Goal: Task Accomplishment & Management: Use online tool/utility

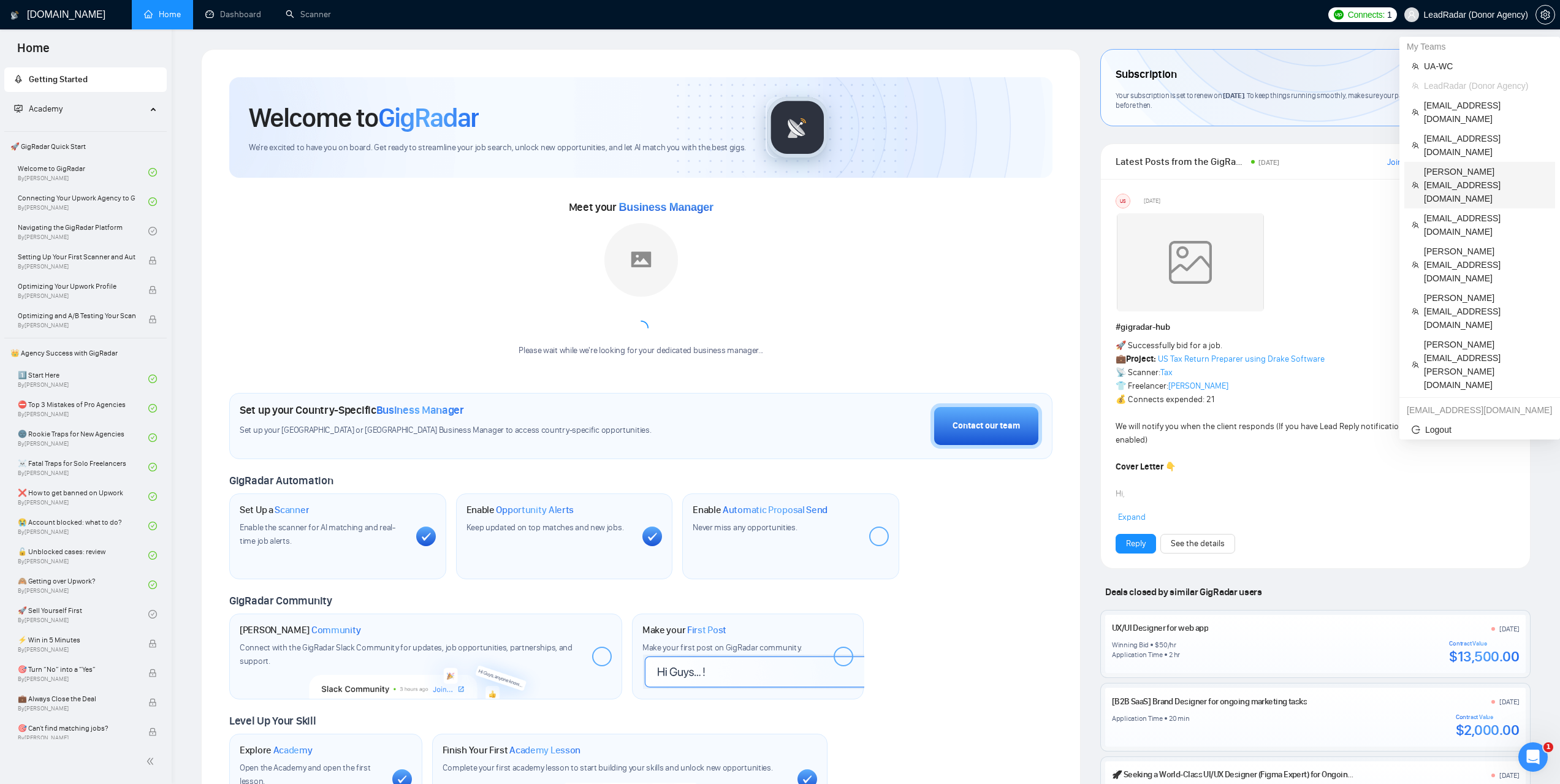
click at [1459, 165] on span "[PERSON_NAME][EMAIL_ADDRESS][DOMAIN_NAME]" at bounding box center [1486, 185] width 124 height 40
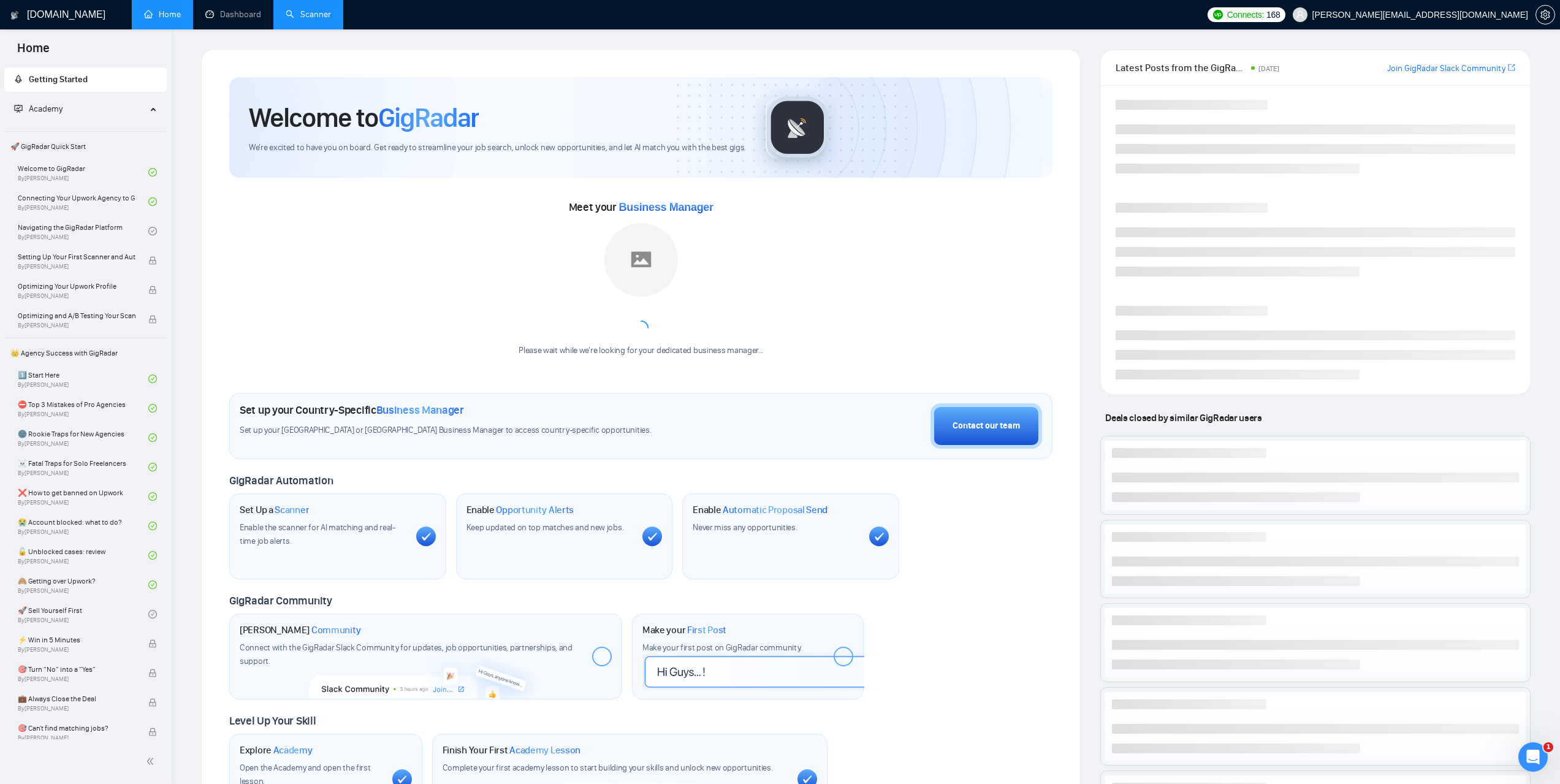
click at [302, 9] on link "Scanner" at bounding box center [308, 14] width 45 height 11
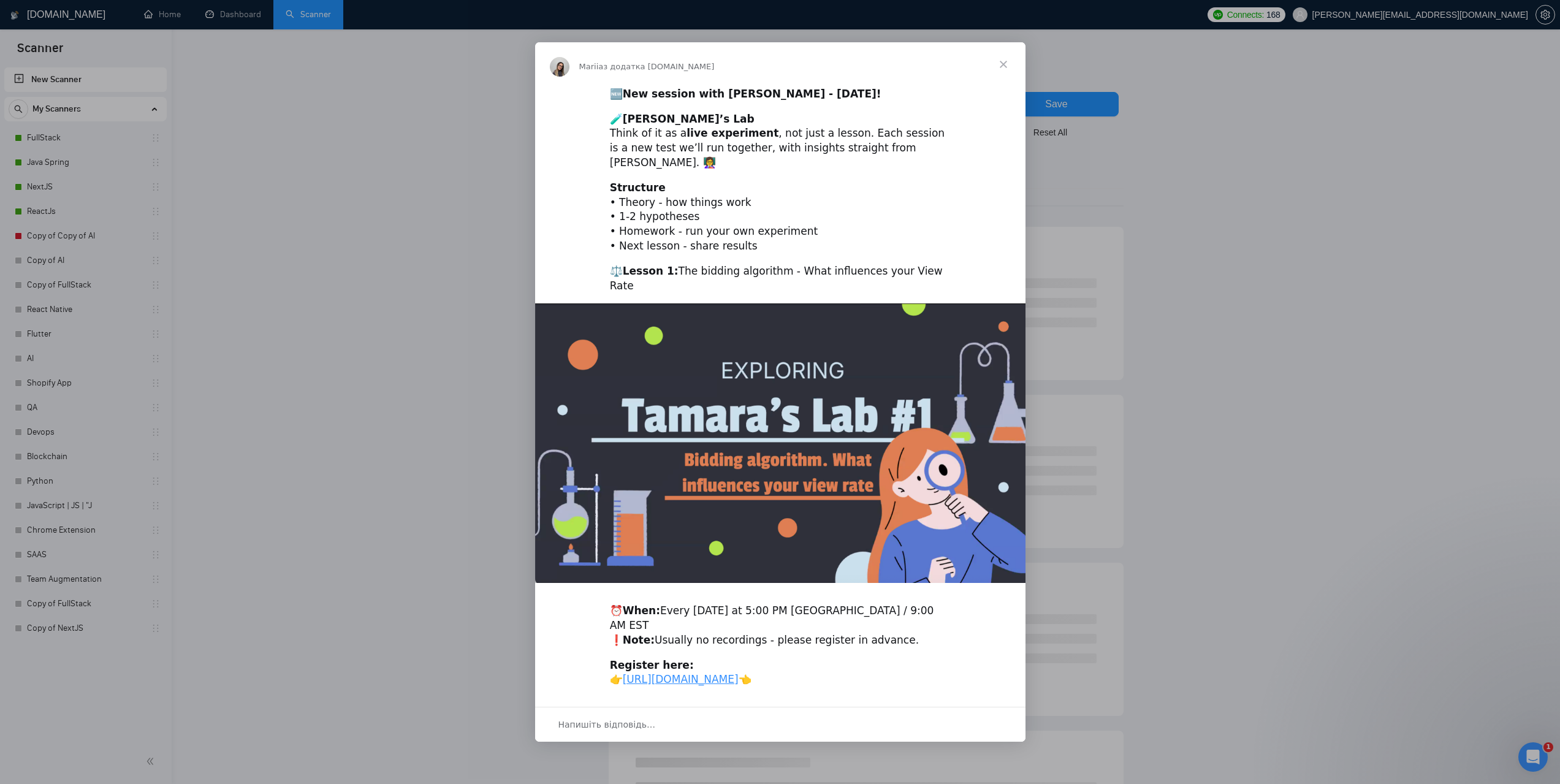
click at [1003, 73] on span "Закрити" at bounding box center [1003, 64] width 44 height 44
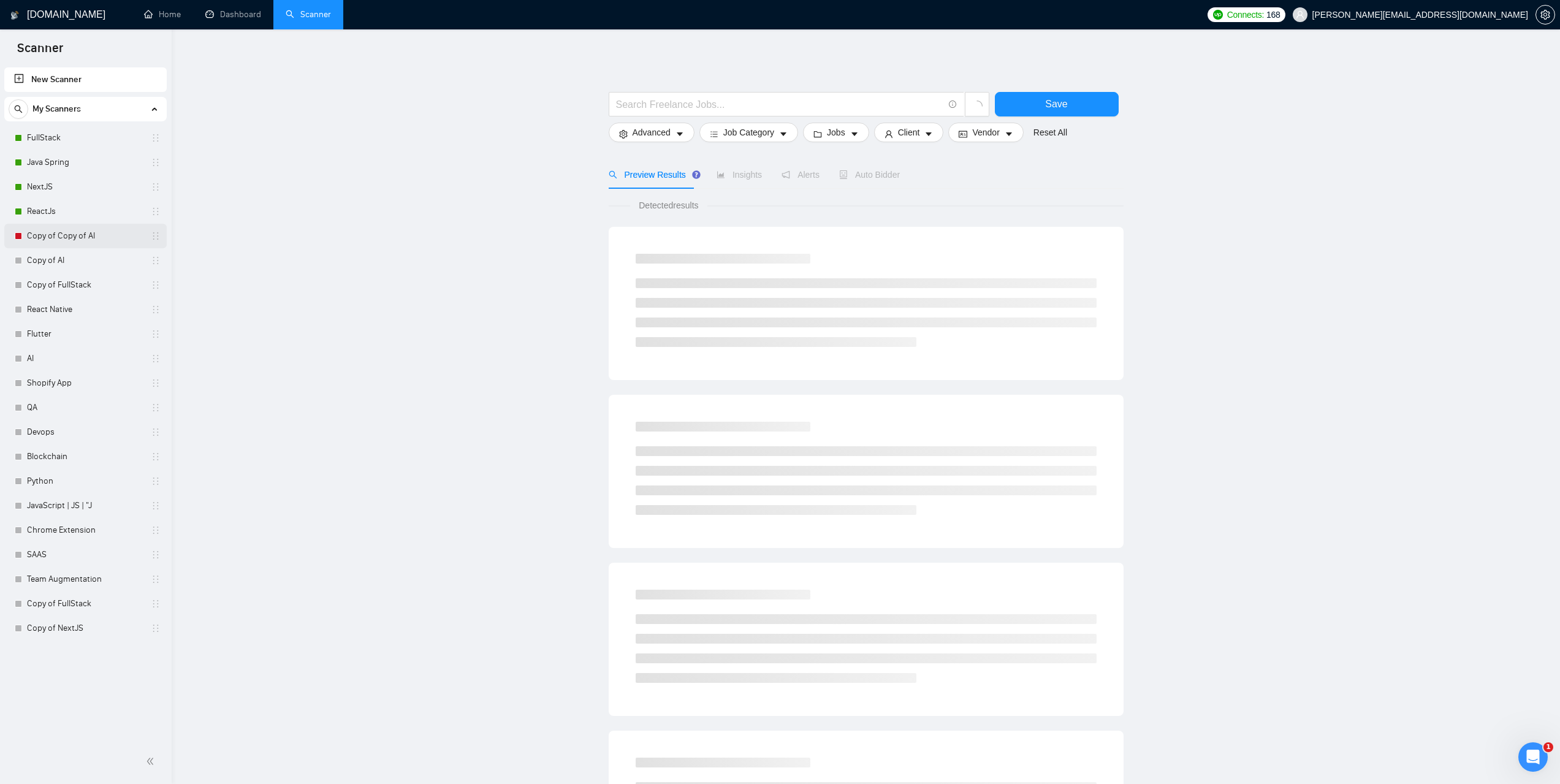
click at [60, 239] on link "Copy of Copy of AI" at bounding box center [85, 236] width 116 height 24
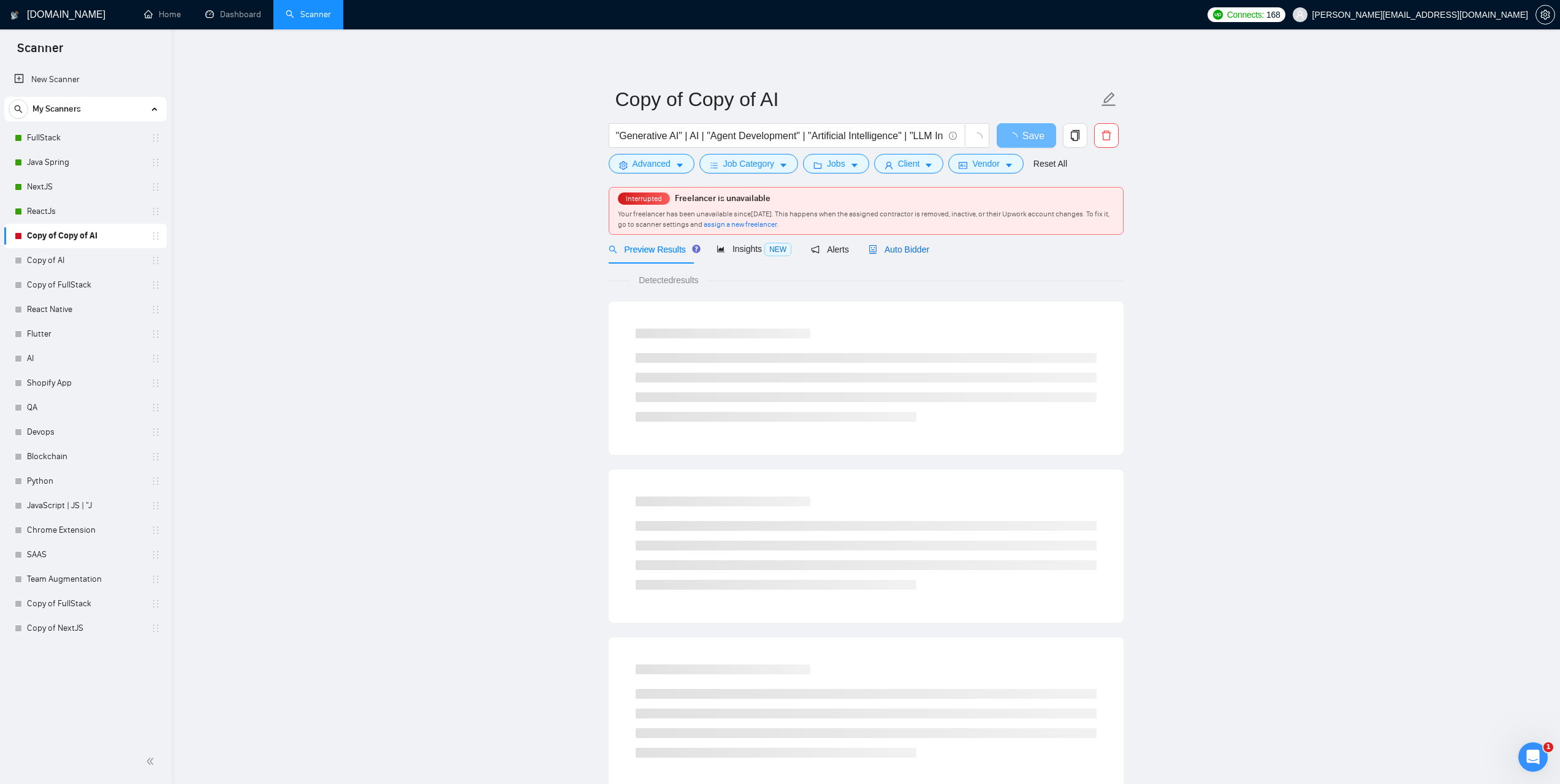
click at [912, 251] on span "Auto Bidder" at bounding box center [899, 250] width 61 height 10
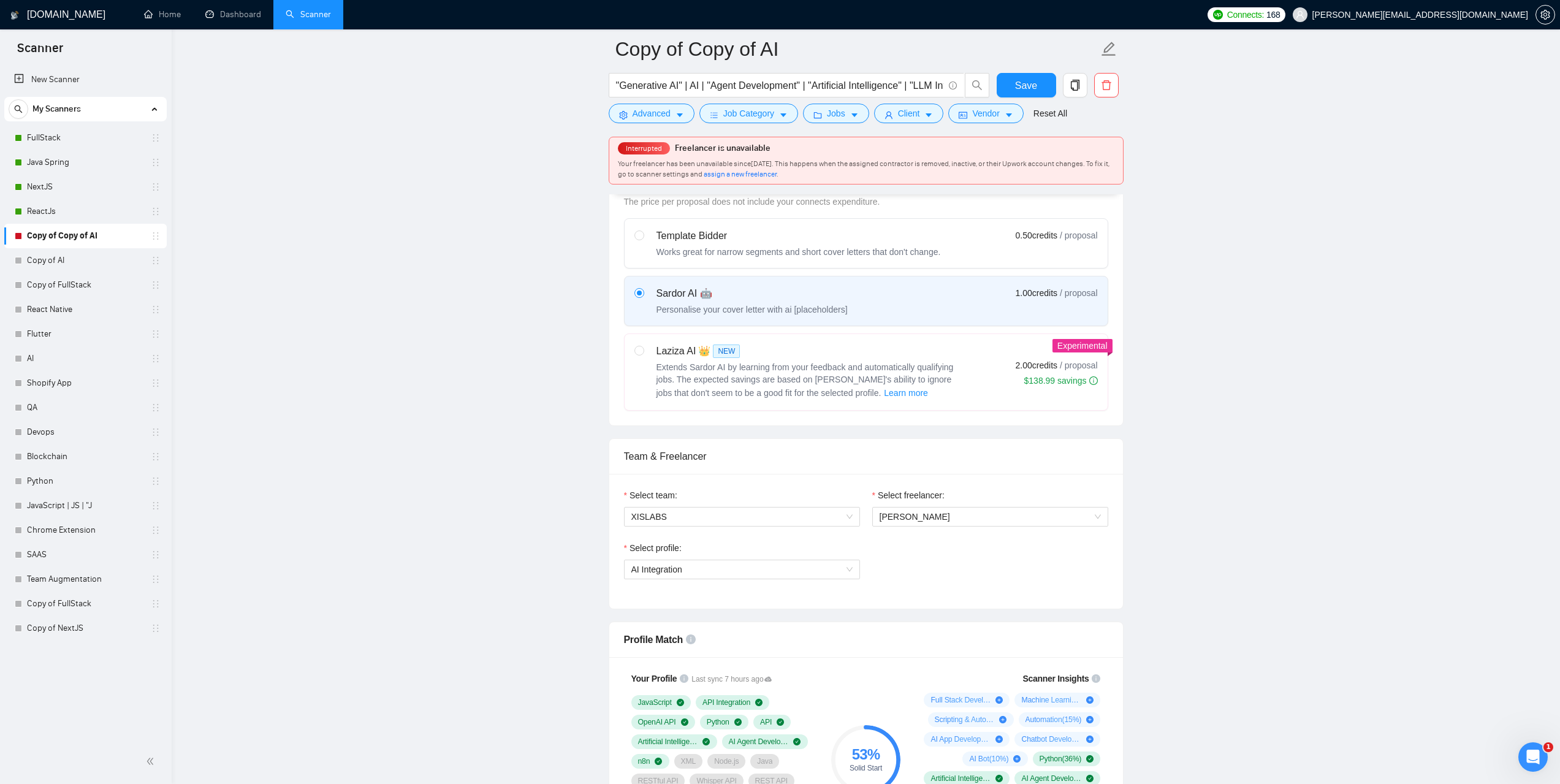
scroll to position [674, 0]
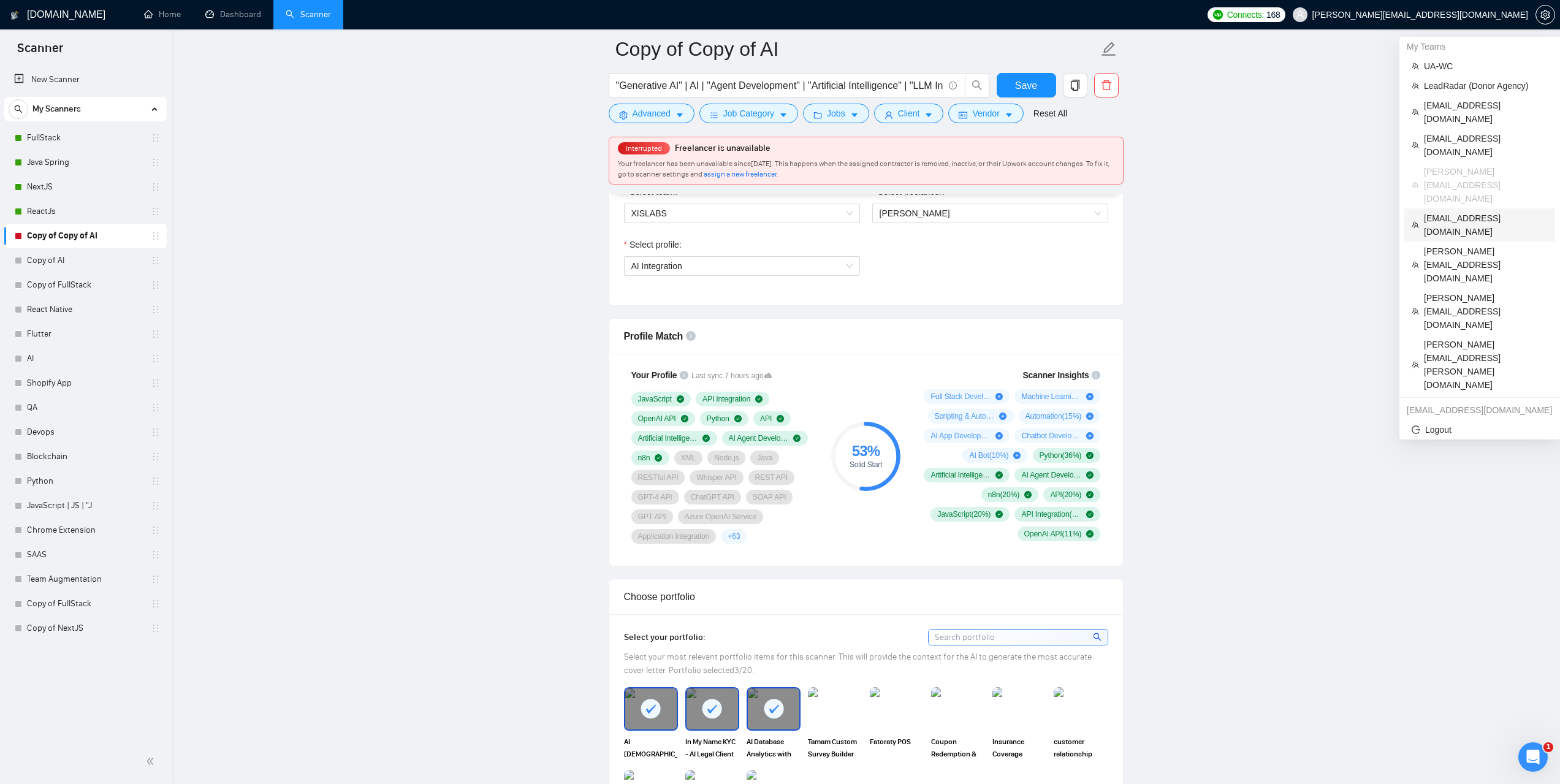
click at [1459, 211] on span "jordan@openhousemedia.club" at bounding box center [1486, 225] width 124 height 27
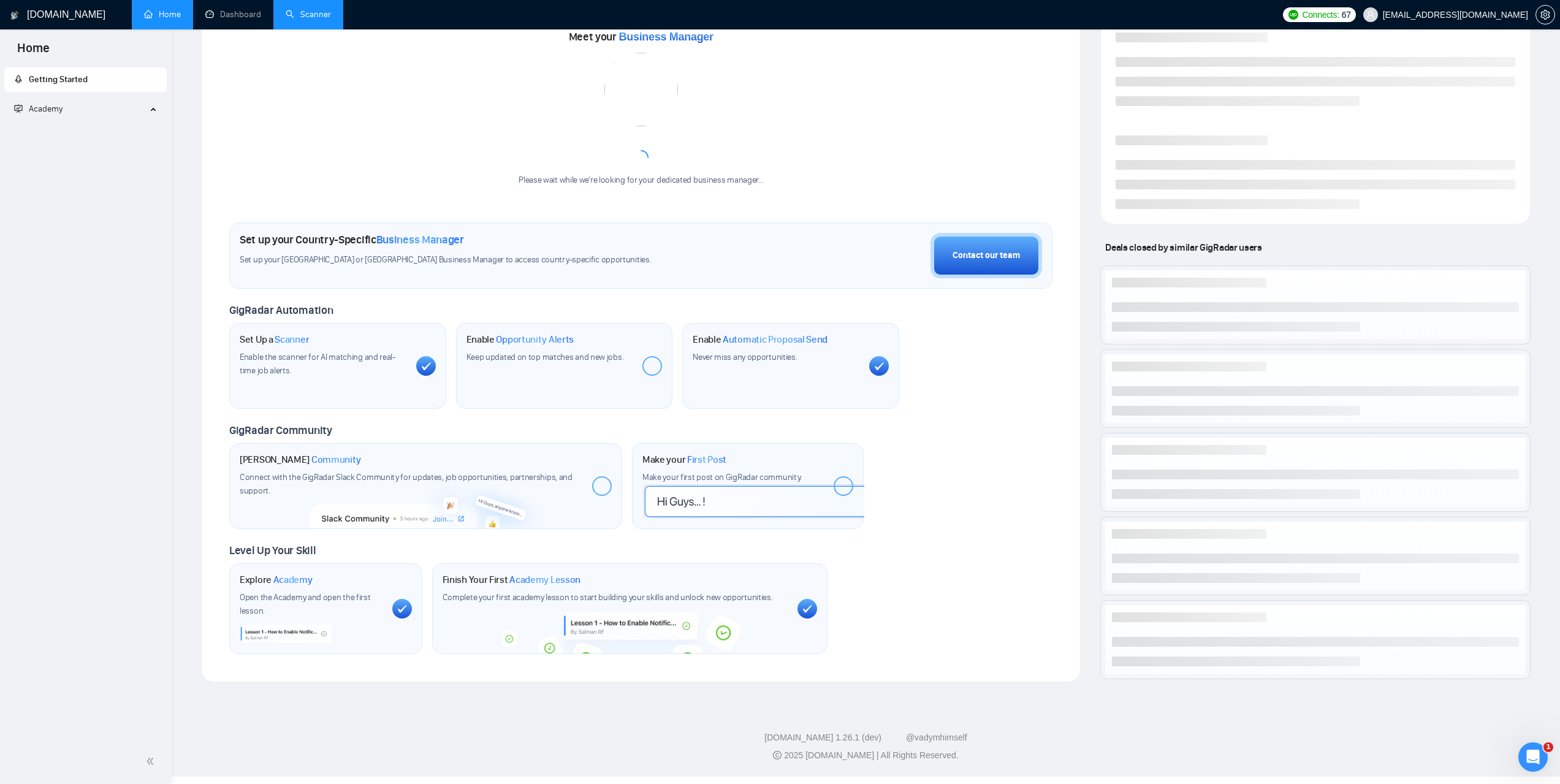
scroll to position [163, 0]
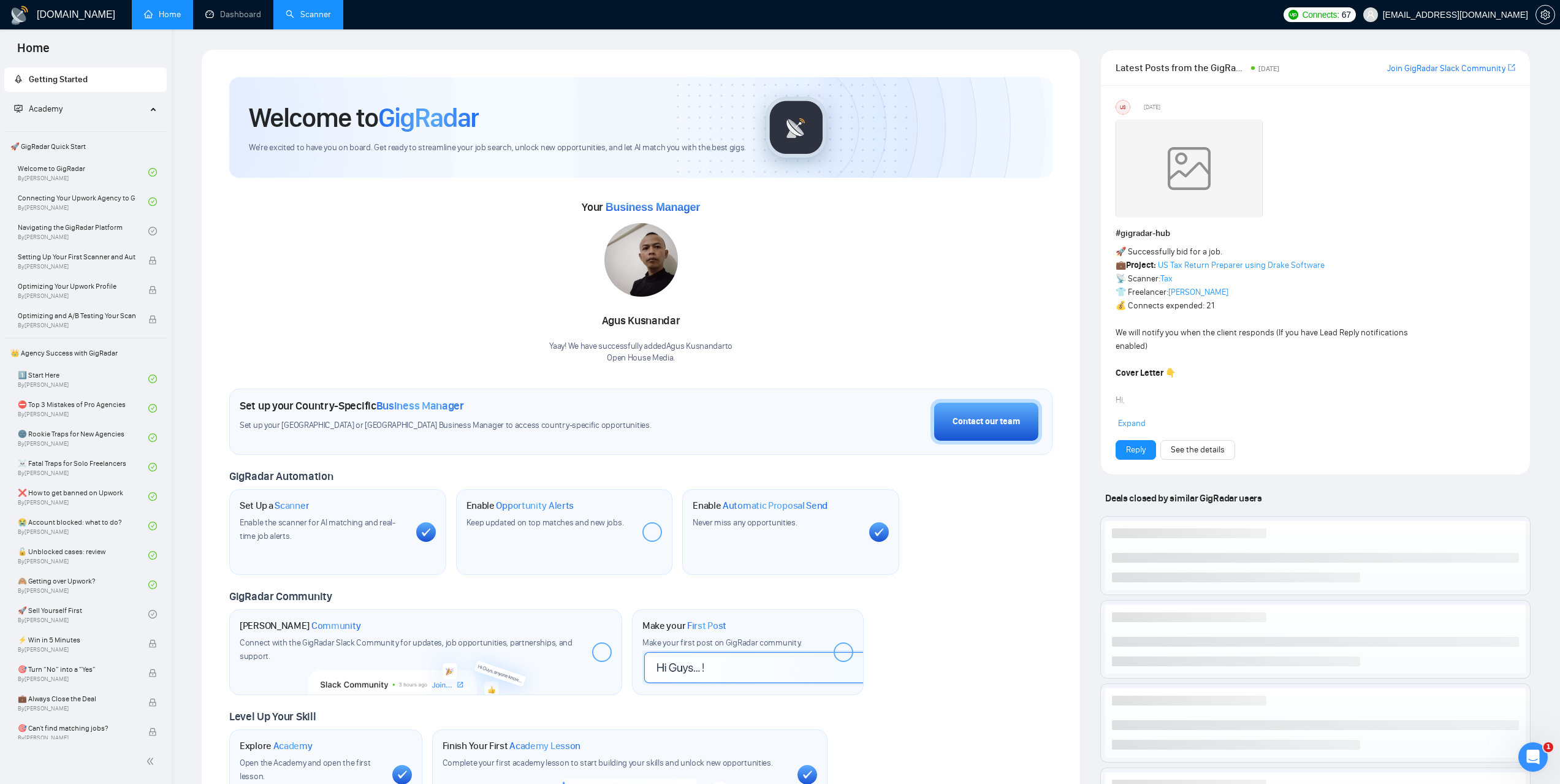
click at [316, 19] on link "Scanner" at bounding box center [308, 14] width 45 height 11
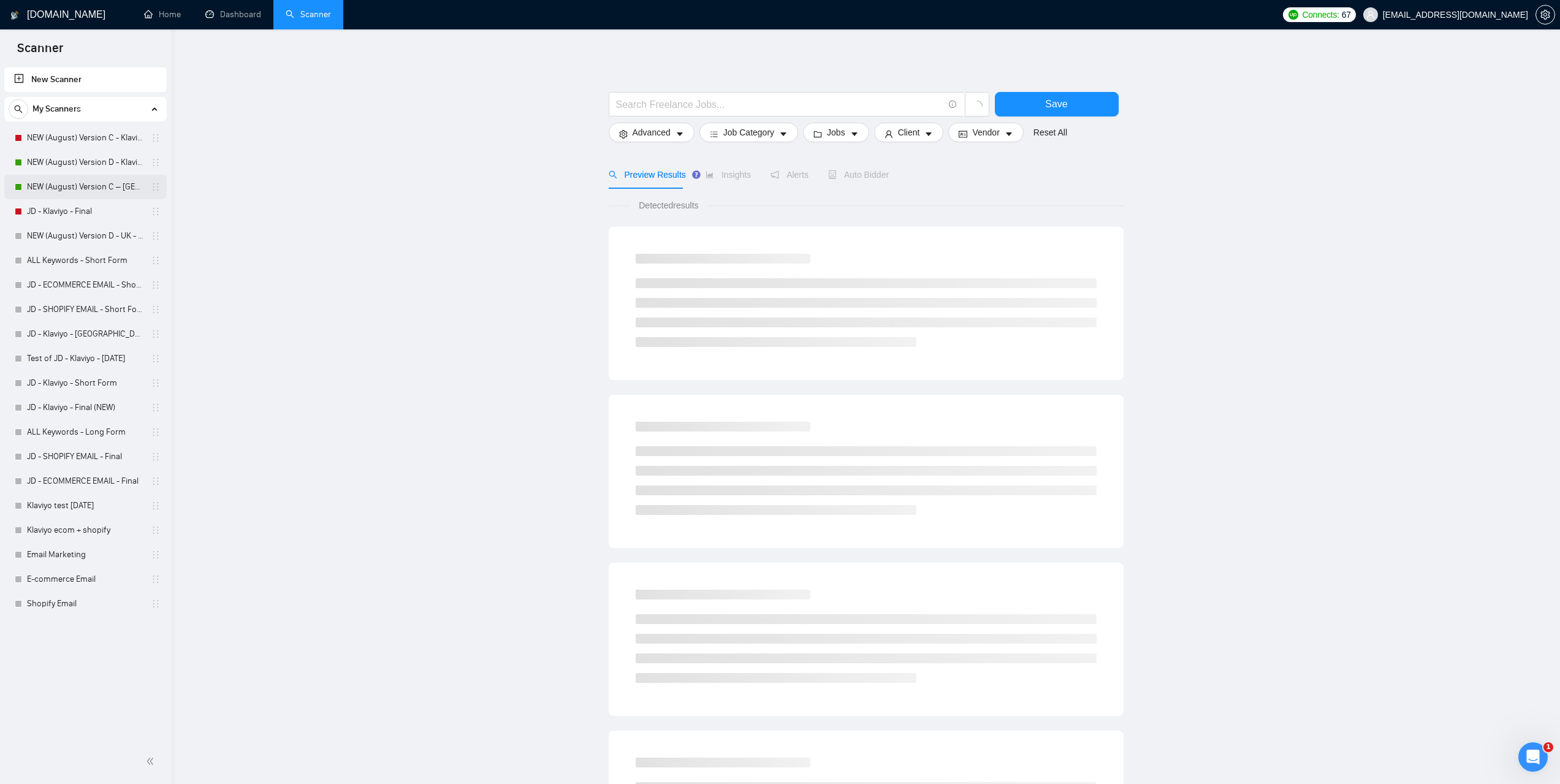
click at [70, 187] on link "NEW (August) Version C – UK - Klaviyo" at bounding box center [85, 187] width 116 height 24
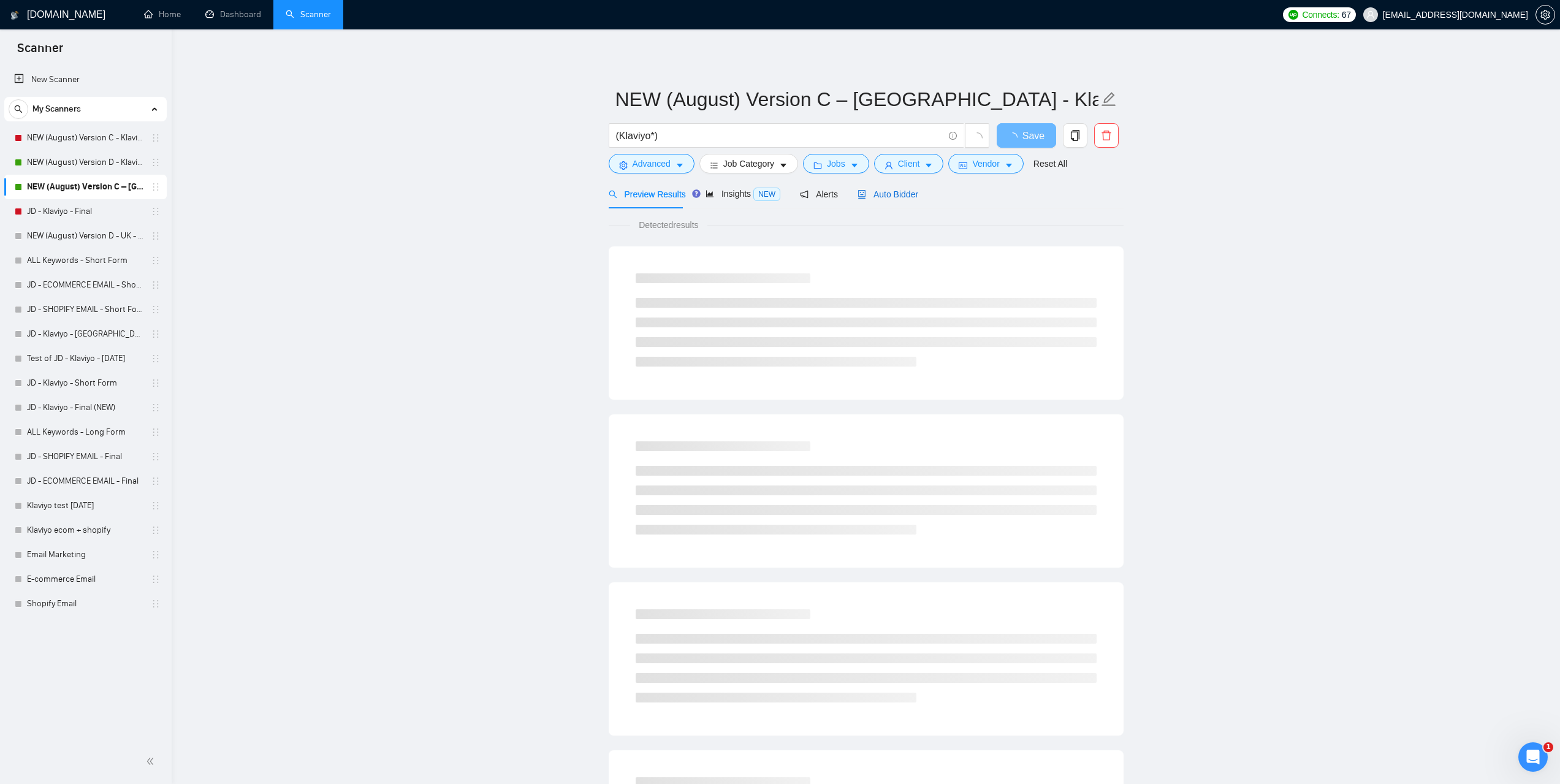
click at [891, 190] on span "Auto Bidder" at bounding box center [888, 195] width 61 height 10
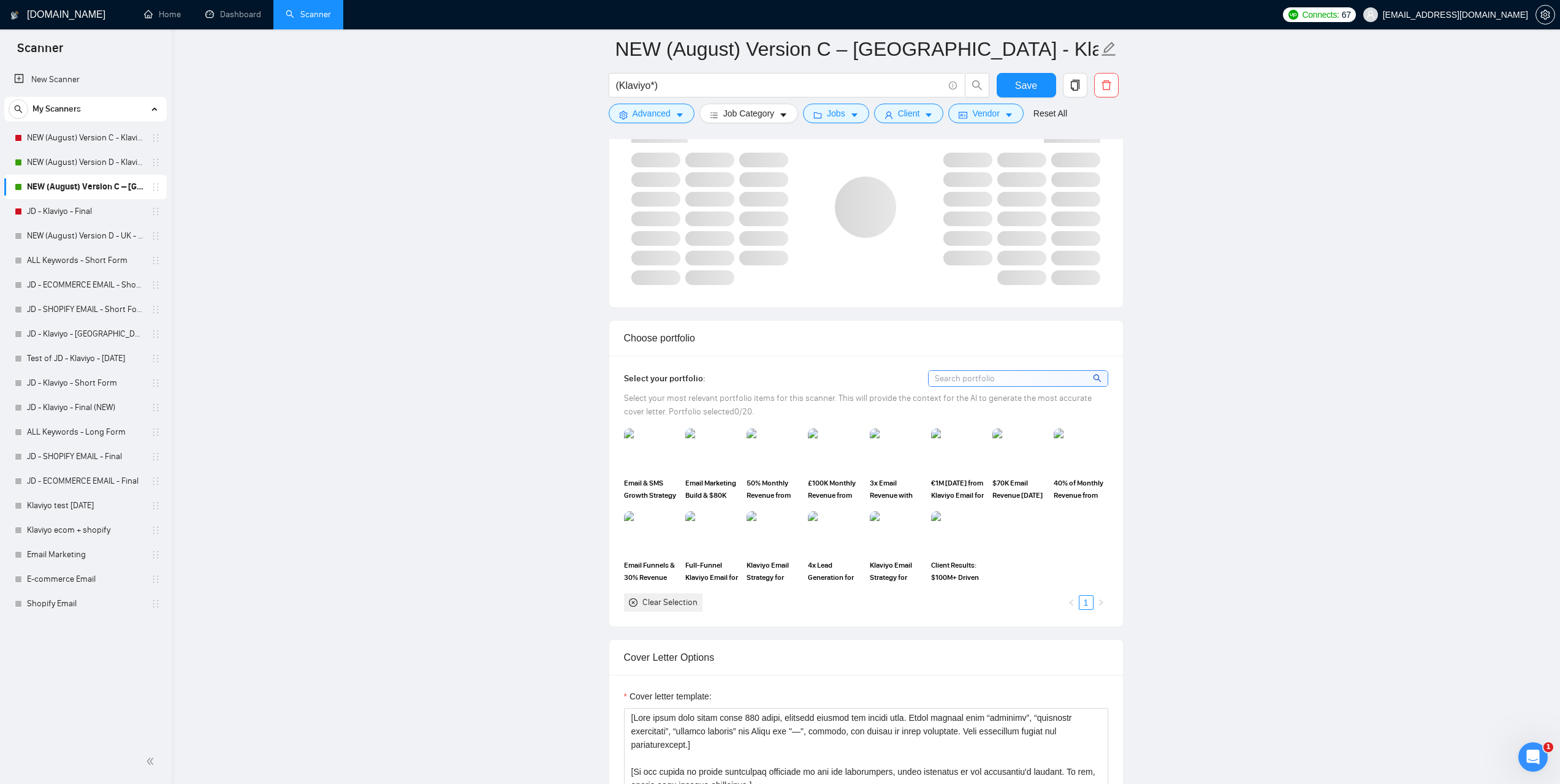
scroll to position [674, 0]
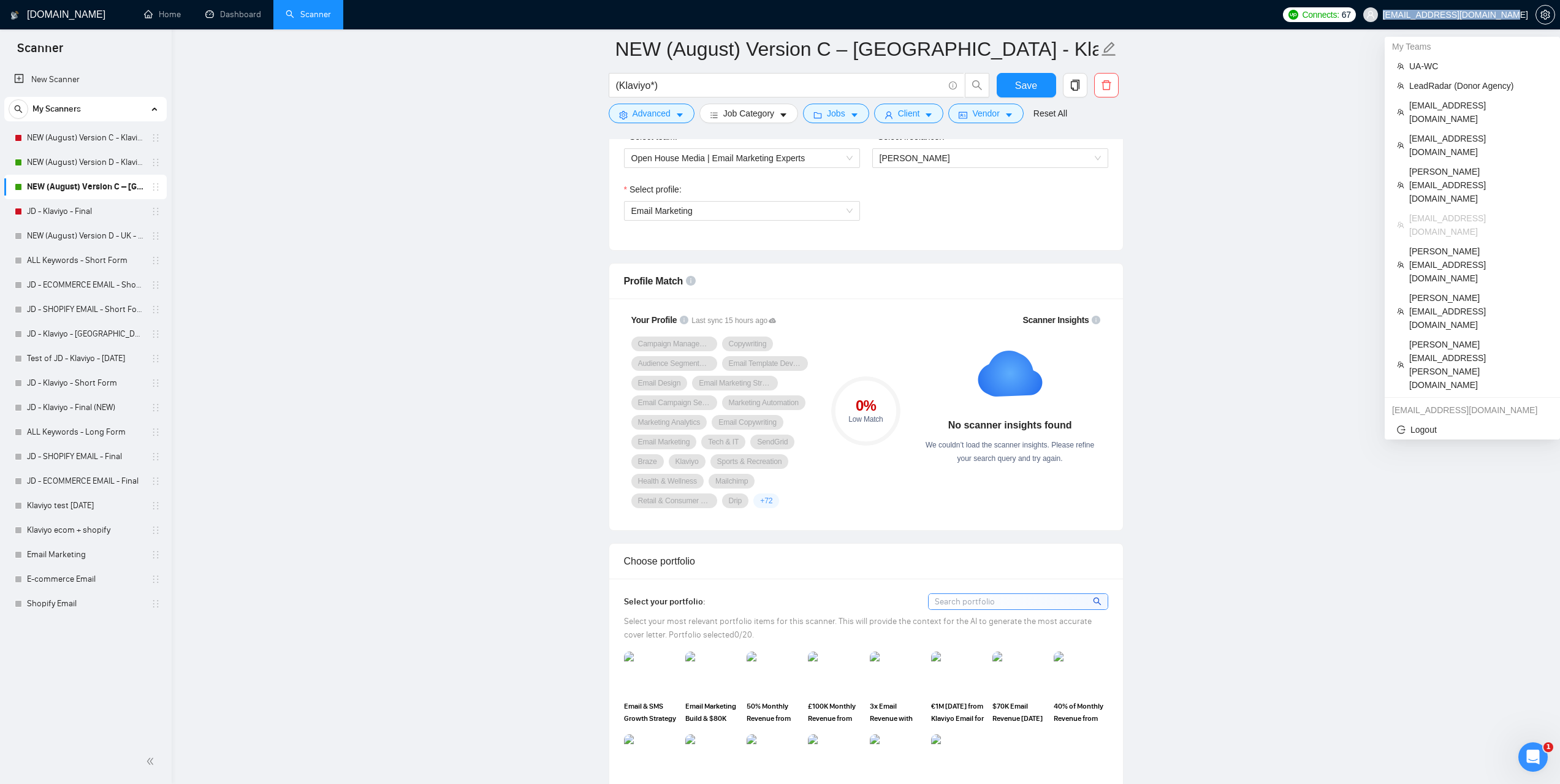
drag, startPoint x: 1412, startPoint y: 14, endPoint x: 1526, endPoint y: 19, distance: 114.1
click at [1526, 19] on span "jordan@openhousemedia.club" at bounding box center [1446, 14] width 180 height 39
copy span "jordan@openhousemedia.club"
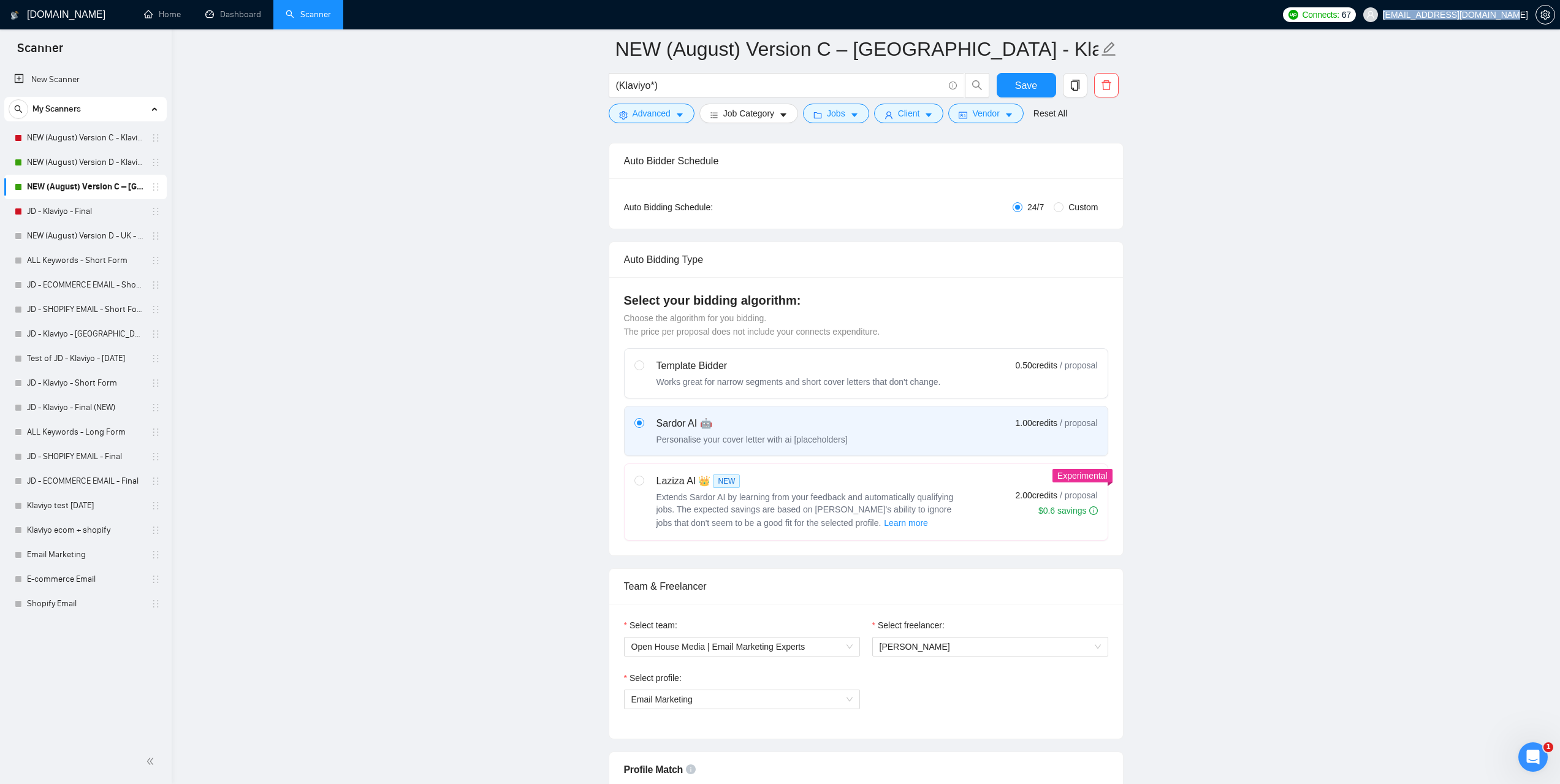
scroll to position [0, 0]
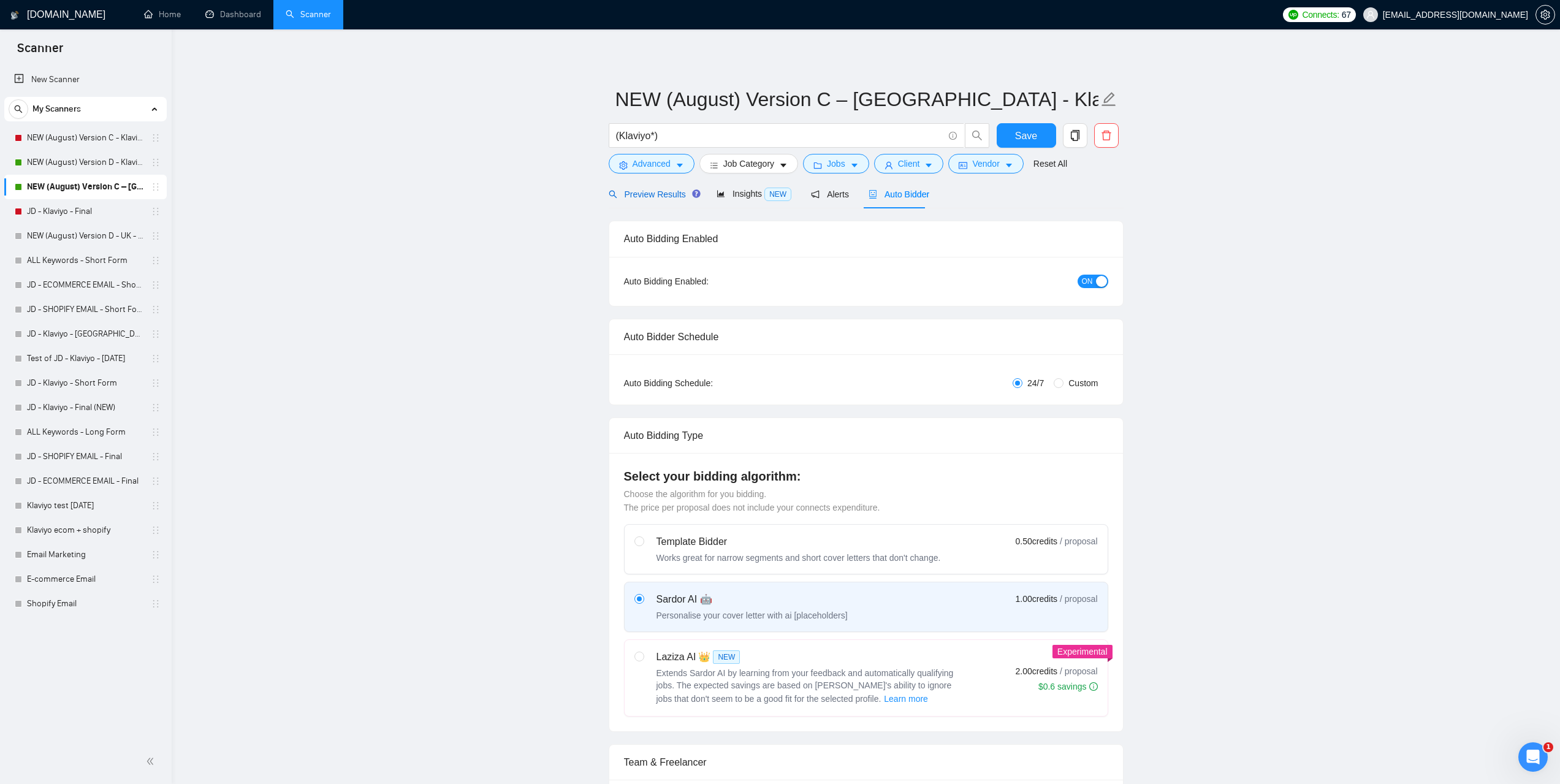
click at [651, 190] on span "Preview Results" at bounding box center [653, 195] width 88 height 10
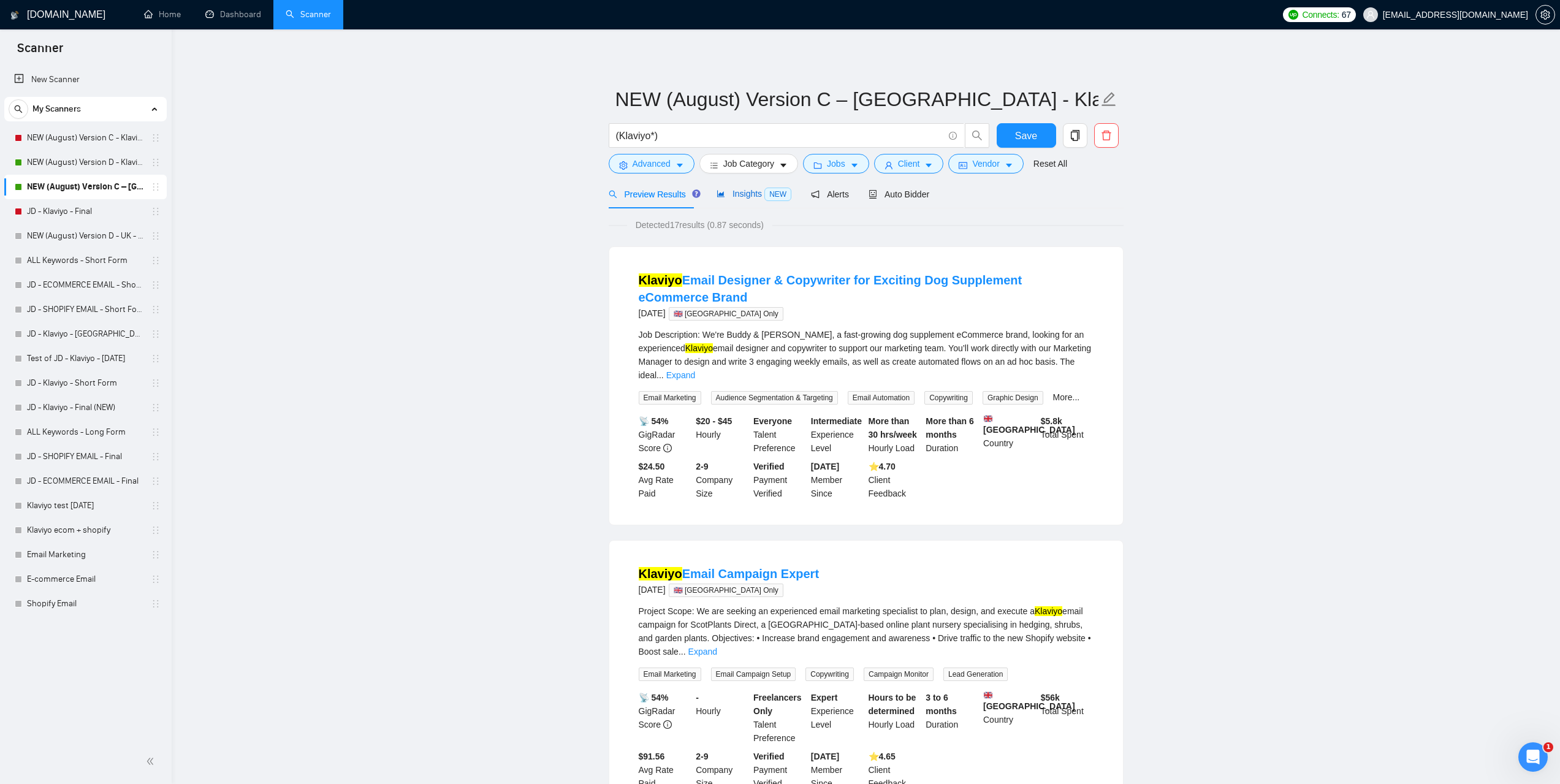
click at [758, 195] on span "Insights NEW" at bounding box center [754, 194] width 75 height 10
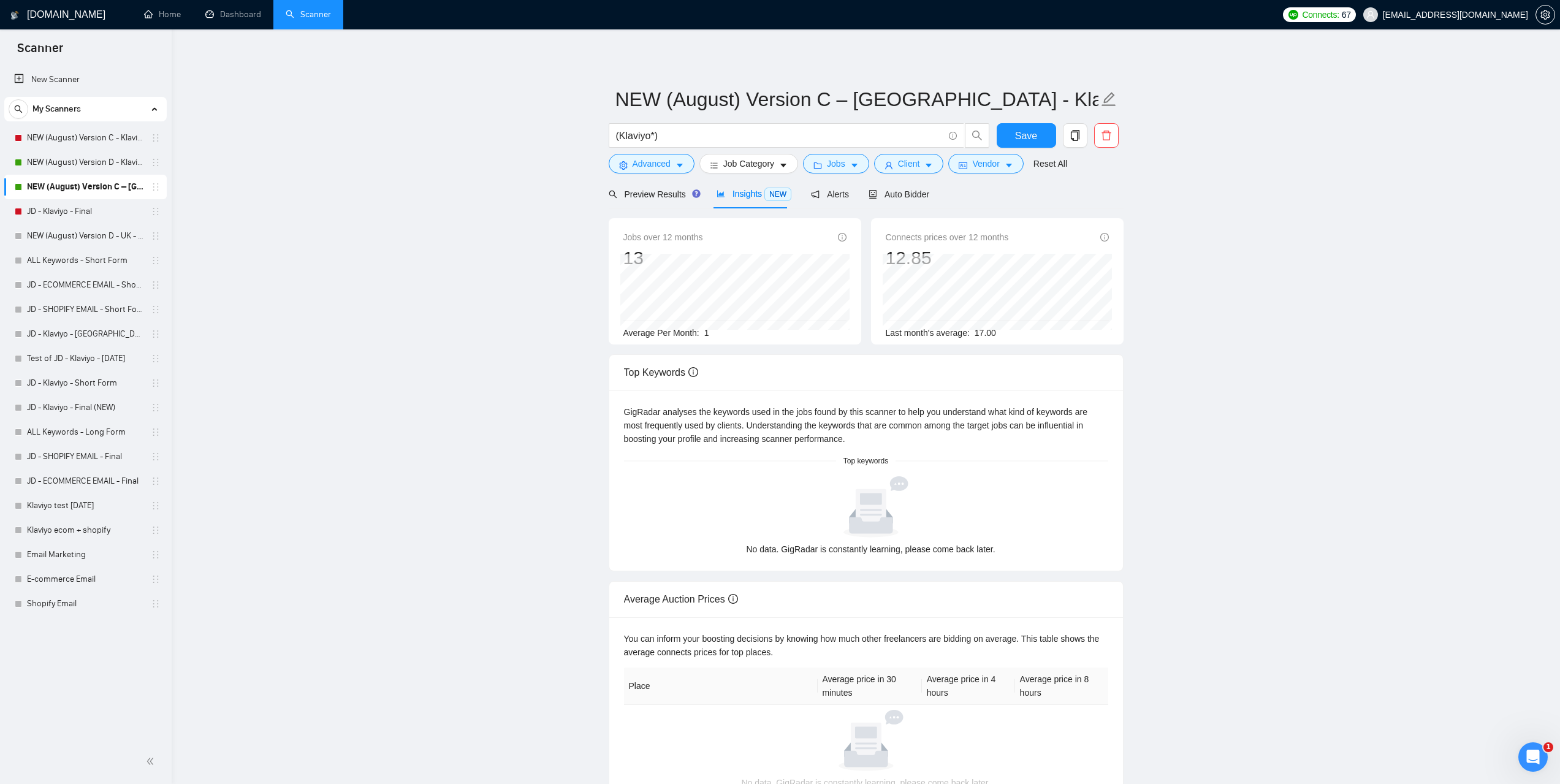
drag, startPoint x: 895, startPoint y: 202, endPoint x: 985, endPoint y: 211, distance: 90.4
click at [895, 202] on div "Auto Bidder" at bounding box center [899, 194] width 61 height 29
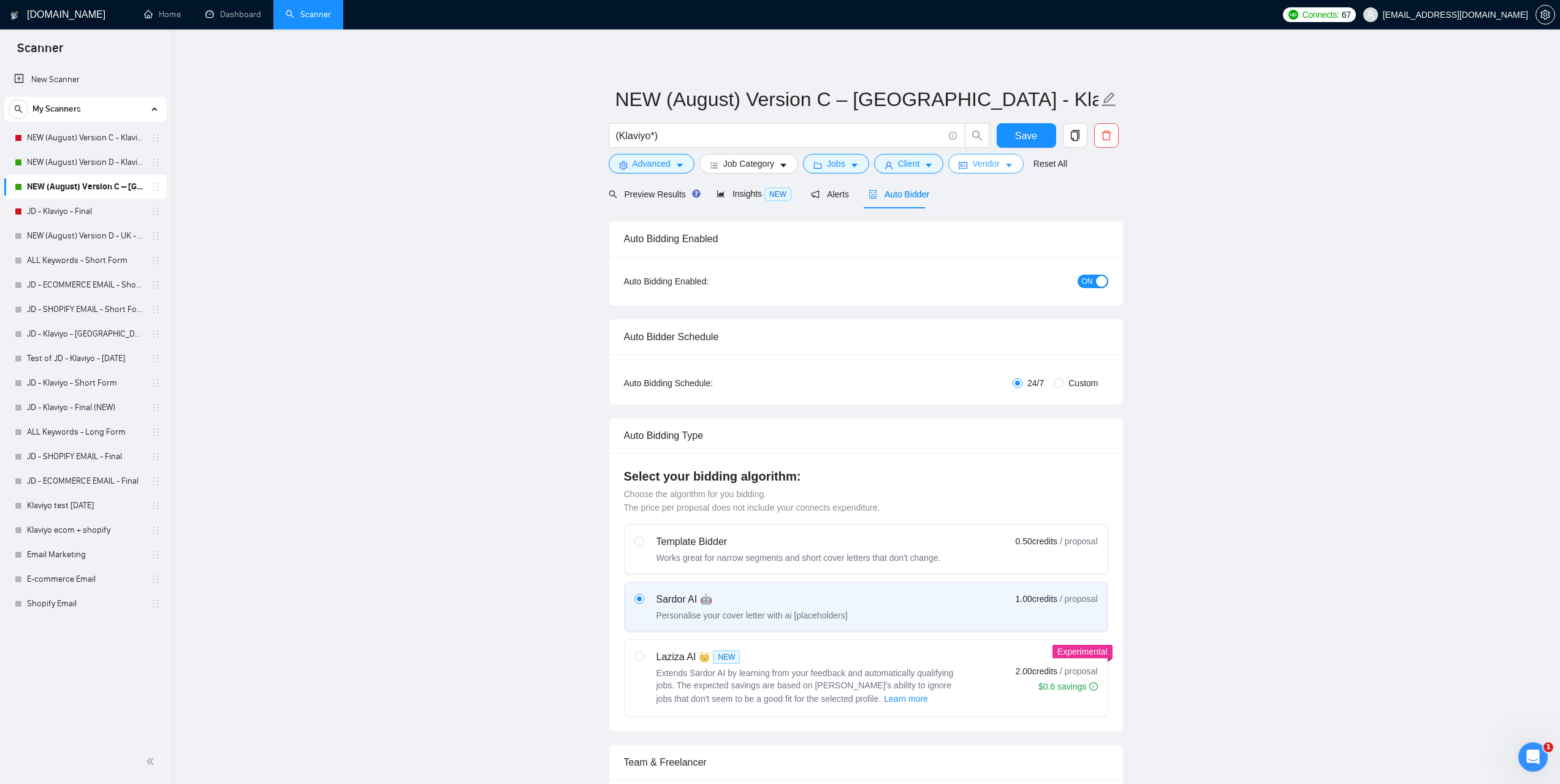
click at [999, 165] on button "Vendor" at bounding box center [986, 163] width 75 height 19
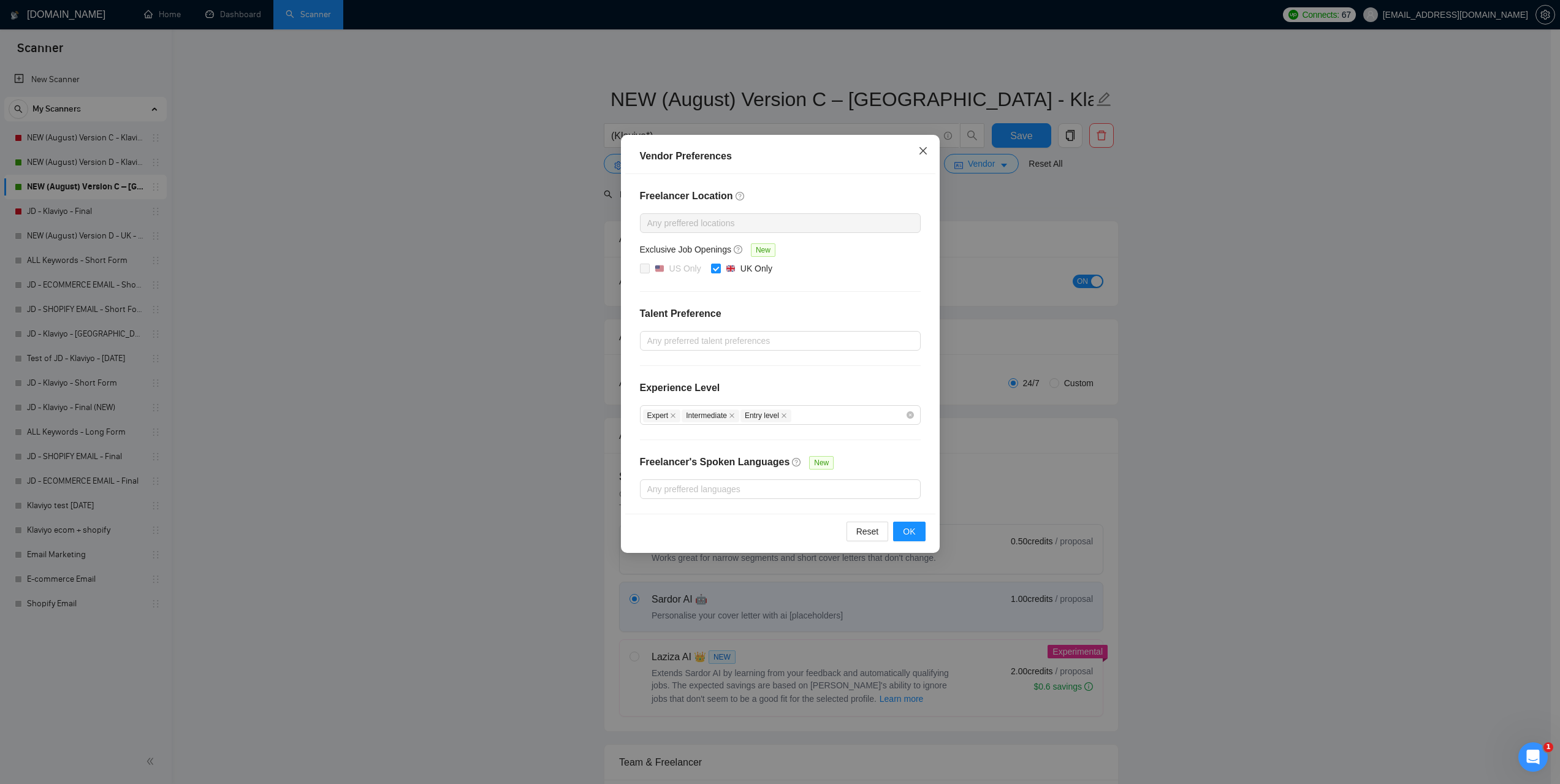
click at [924, 151] on icon "close" at bounding box center [924, 151] width 10 height 10
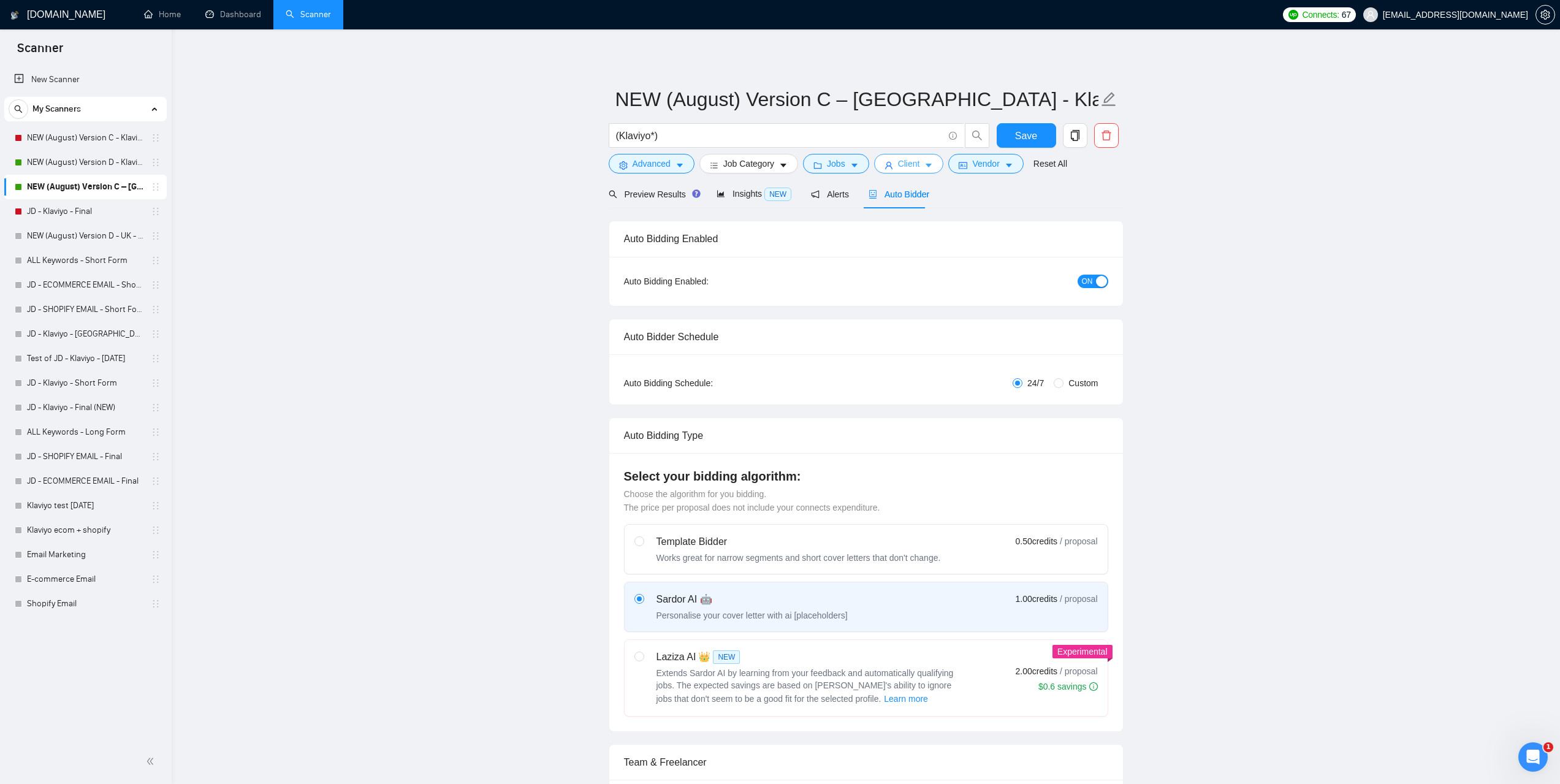
click at [927, 159] on button "Client" at bounding box center [909, 163] width 70 height 19
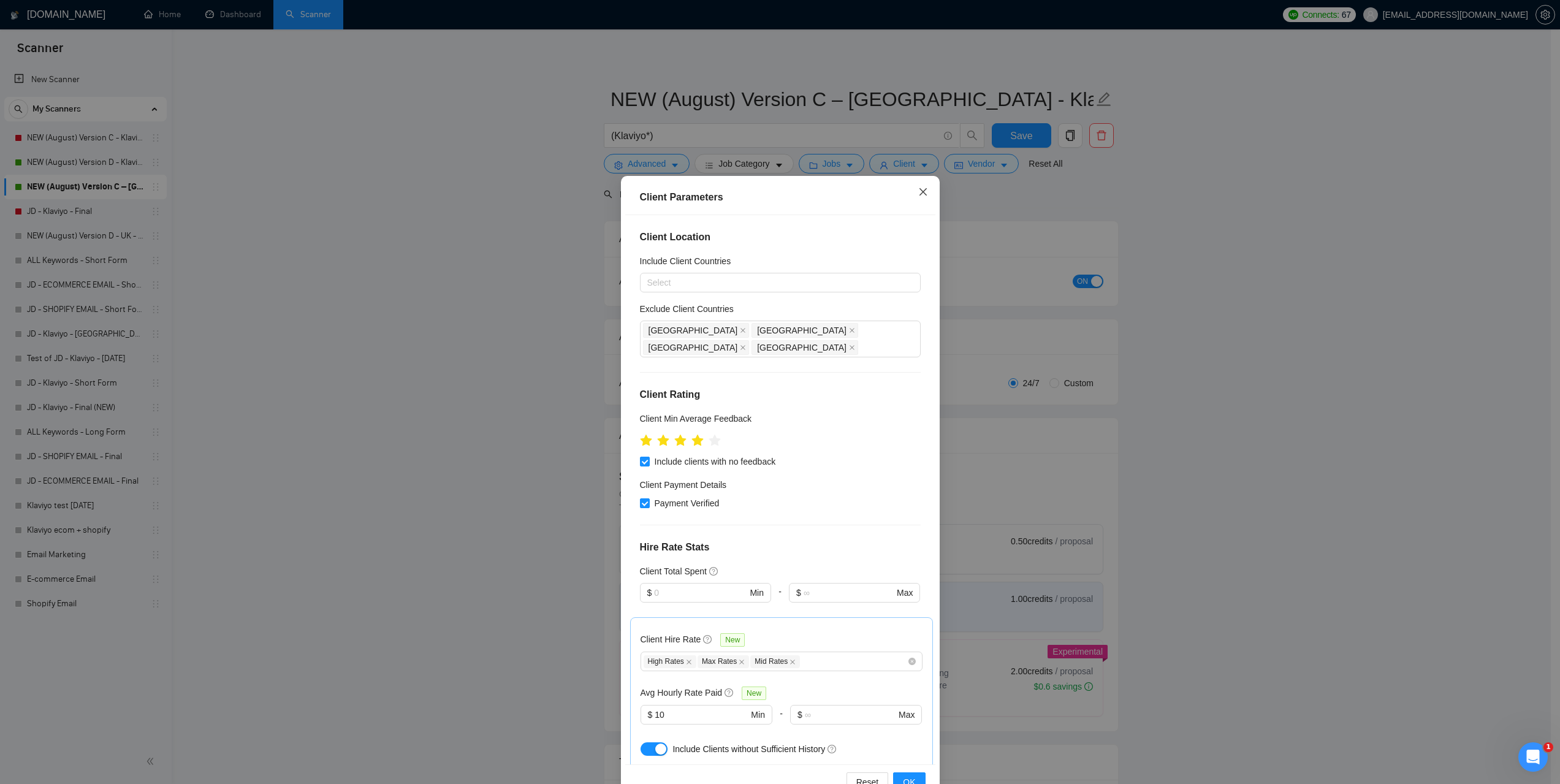
click at [919, 192] on icon "close" at bounding box center [924, 192] width 10 height 10
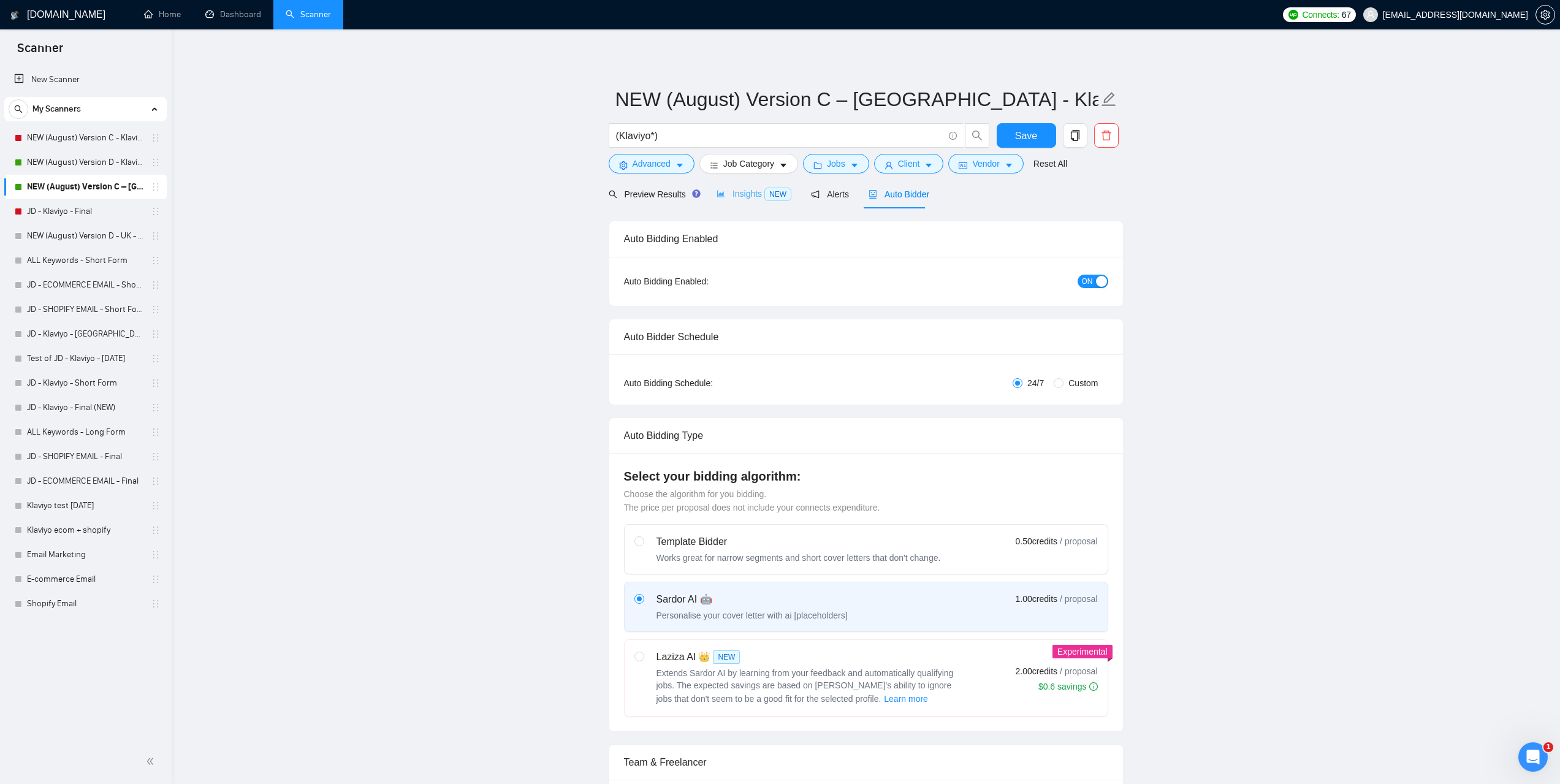
click at [744, 206] on div "Insights NEW" at bounding box center [754, 194] width 75 height 29
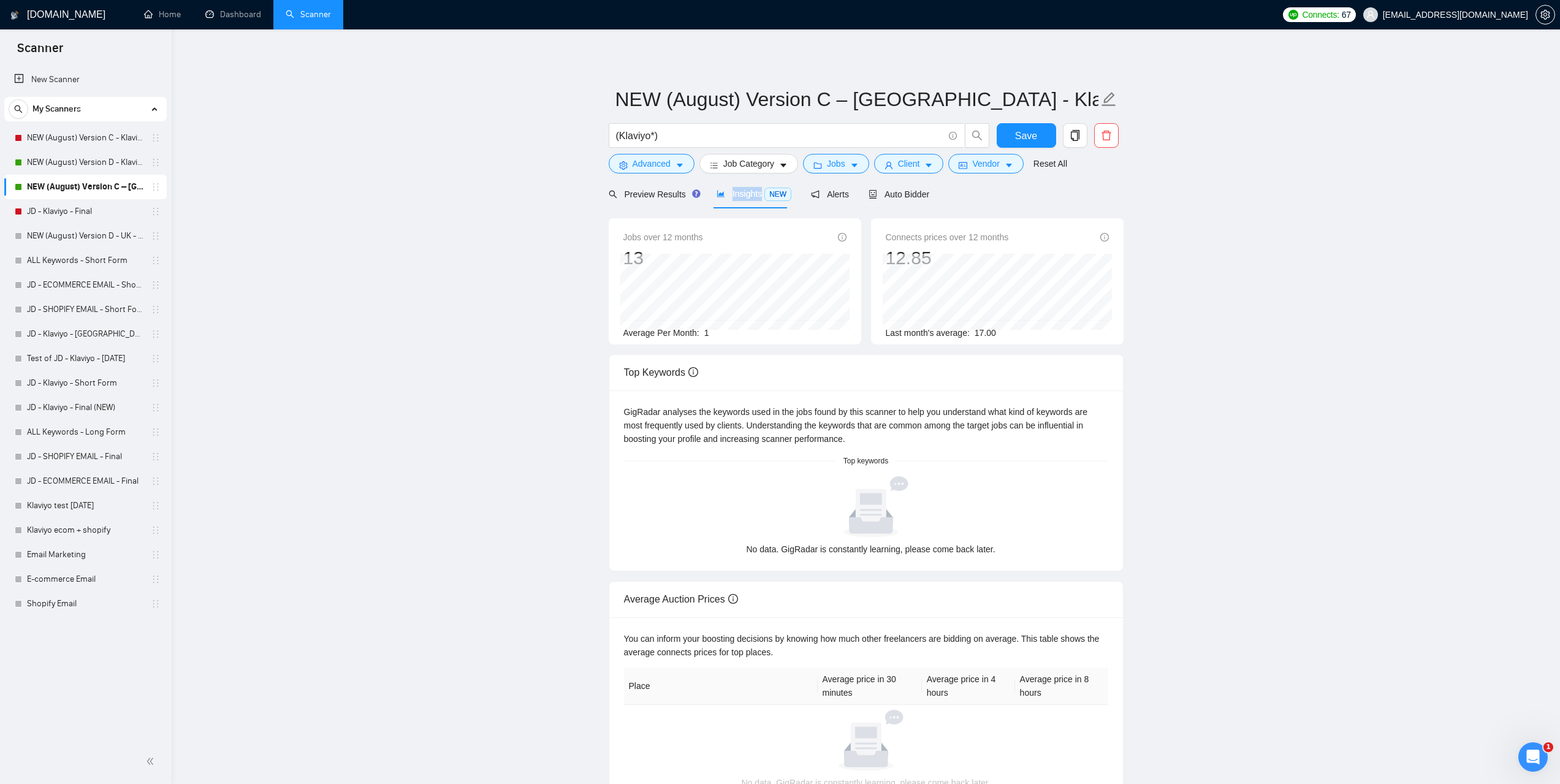
drag, startPoint x: 725, startPoint y: 192, endPoint x: 761, endPoint y: 197, distance: 36.3
click at [761, 197] on span "Insights NEW" at bounding box center [754, 194] width 75 height 10
copy span "Insights"
click at [1250, 273] on main "NEW (August) Version C – UK - Klaviyo (Klaviyo*) Save Advanced Job Category Job…" at bounding box center [865, 429] width 1350 height 761
click at [1217, 456] on main "NEW (August) Version C – UK - Klaviyo (Klaviyo*) Save Advanced Job Category Job…" at bounding box center [865, 429] width 1350 height 761
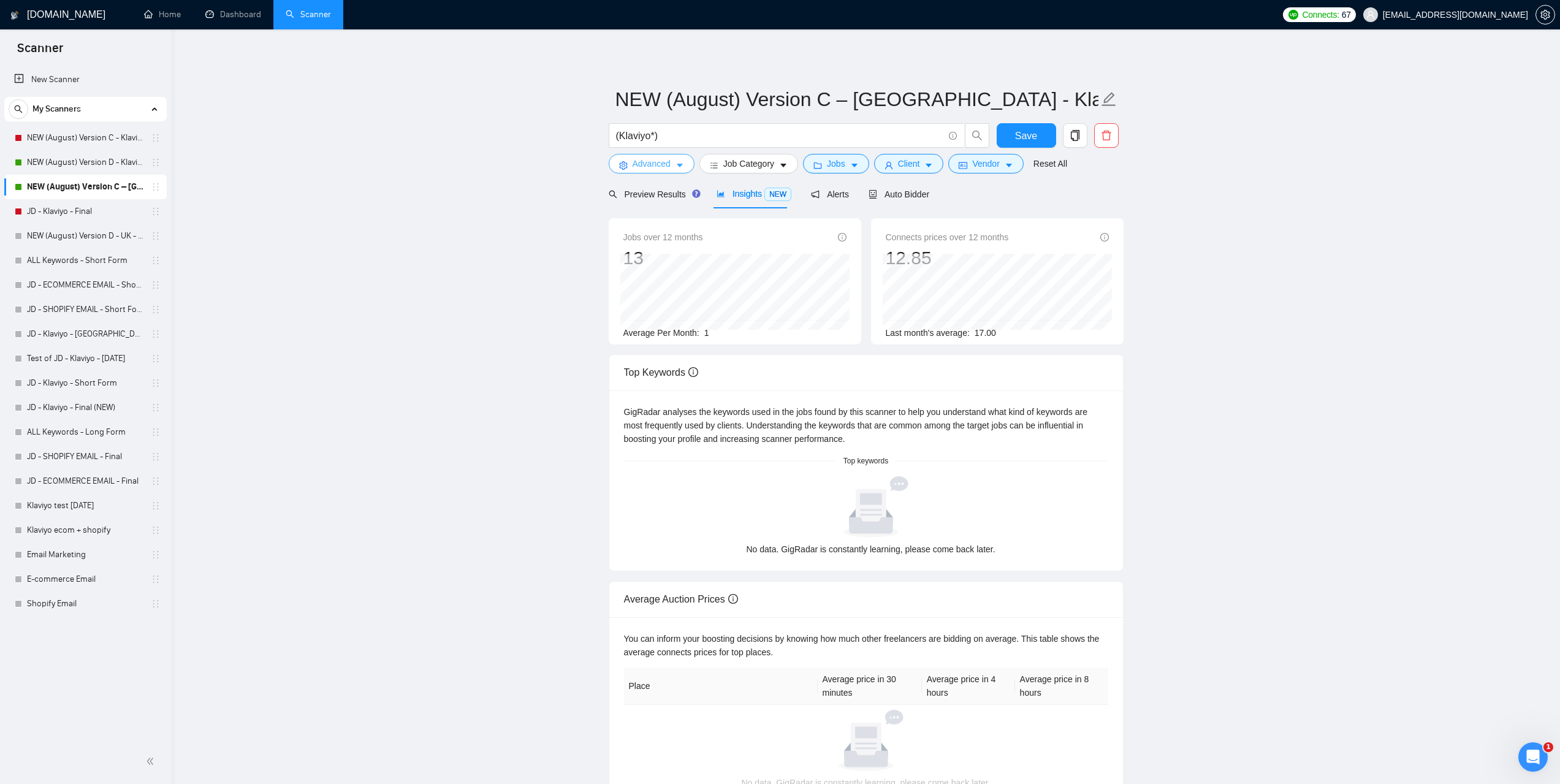
click at [674, 165] on button "Advanced" at bounding box center [652, 163] width 86 height 19
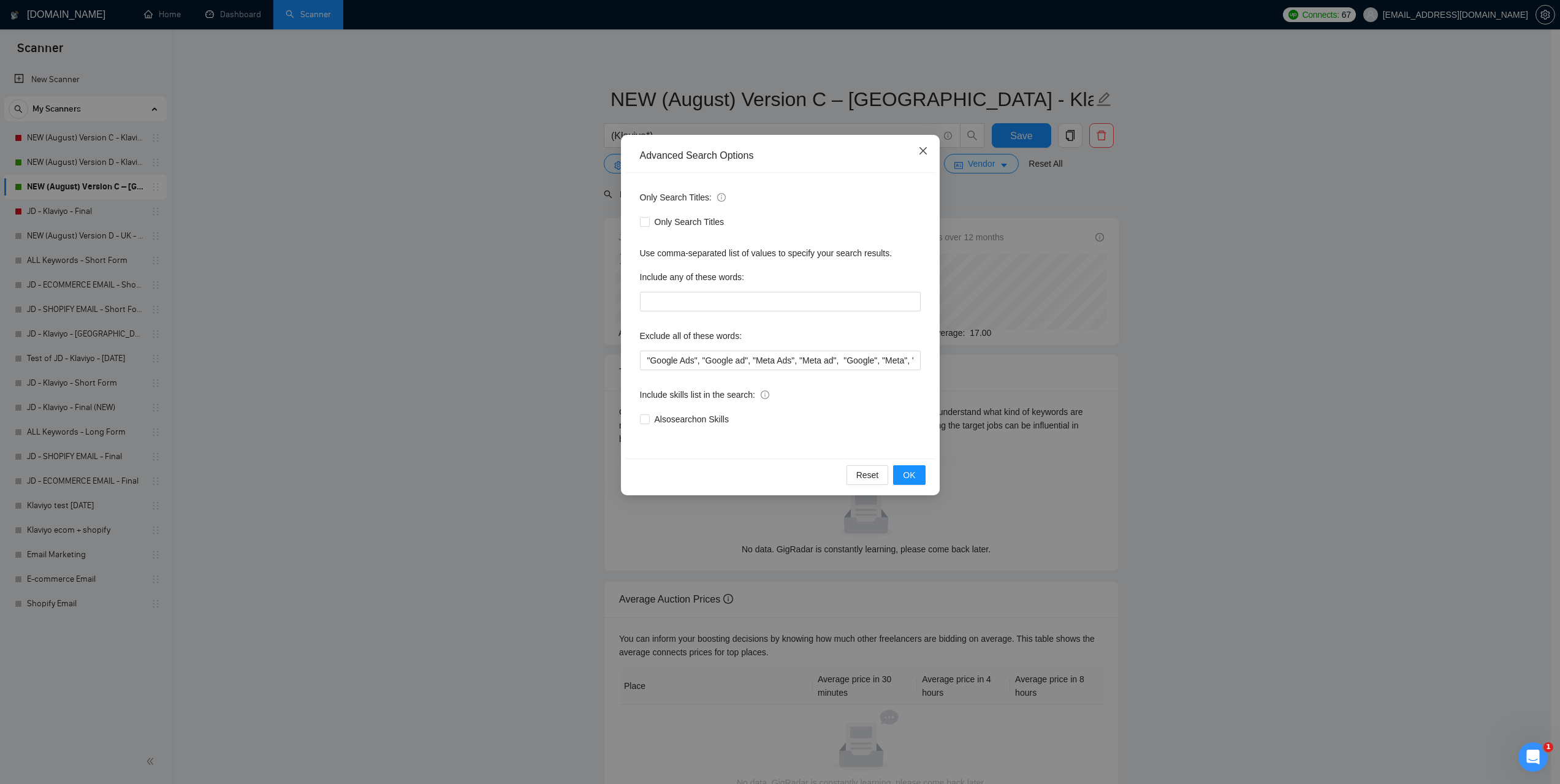
click at [924, 153] on icon "close" at bounding box center [924, 151] width 10 height 10
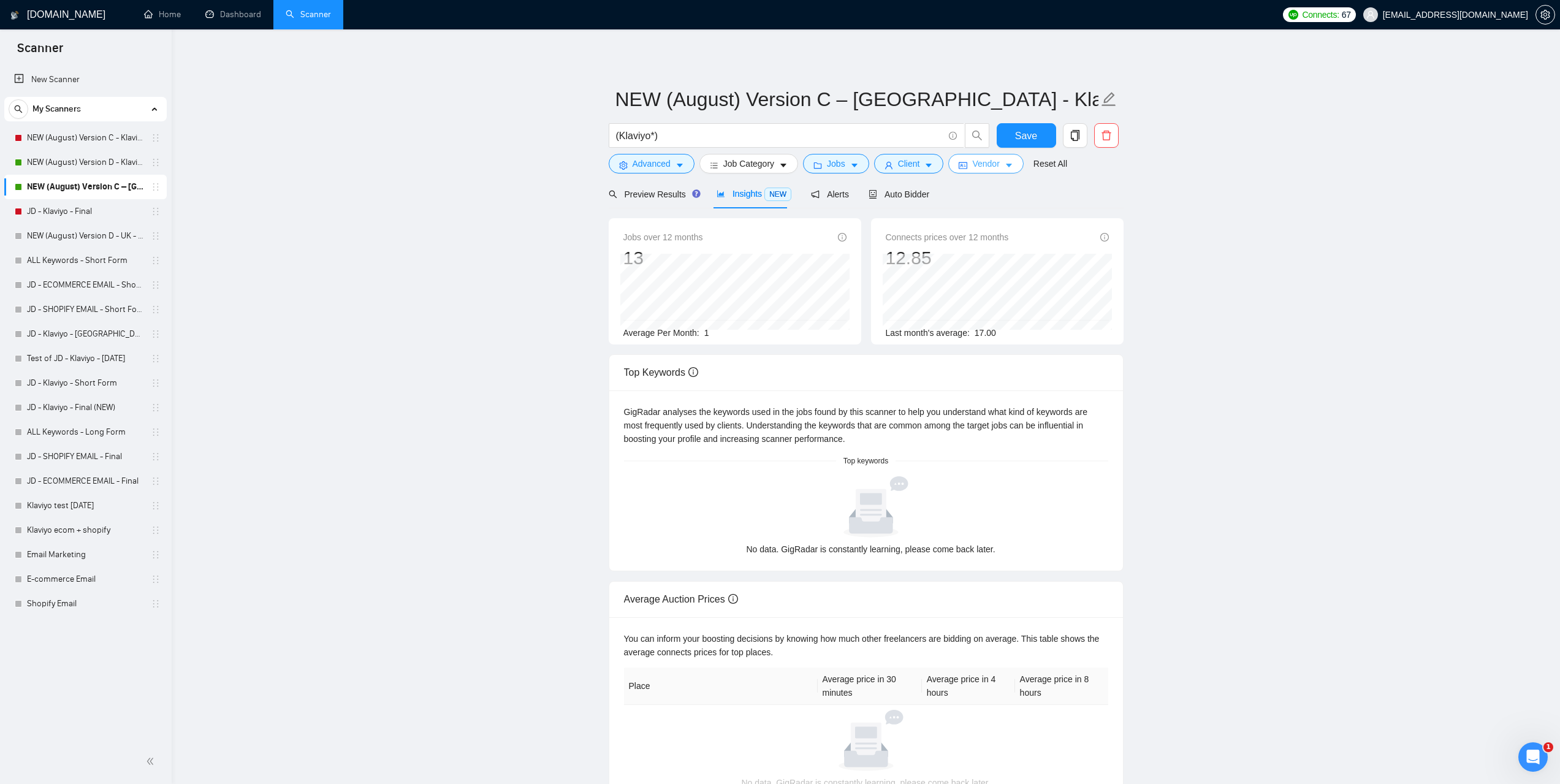
click at [982, 168] on span "Vendor" at bounding box center [986, 164] width 27 height 14
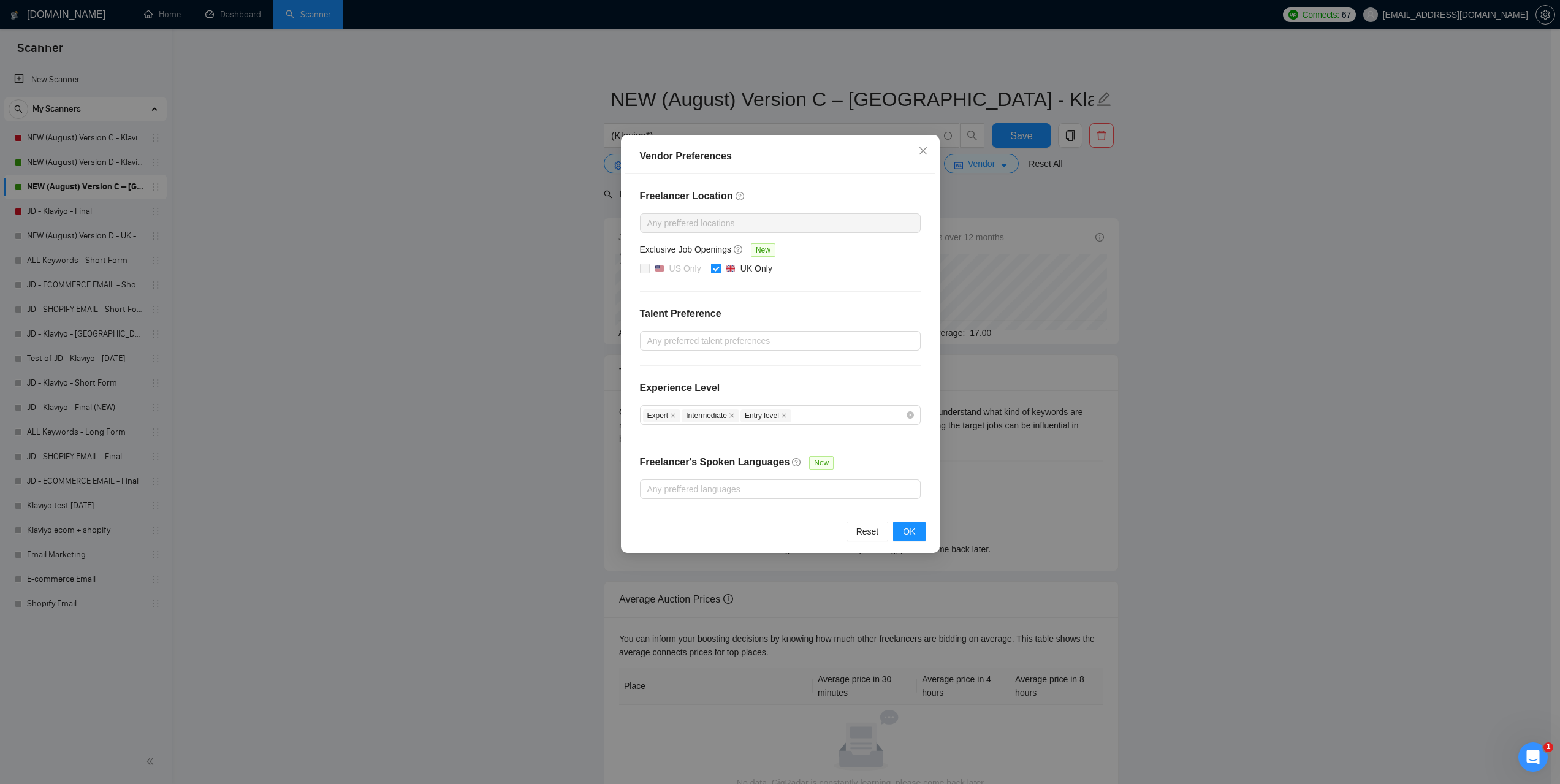
click at [716, 268] on input "UK Only" at bounding box center [715, 268] width 9 height 9
checkbox input "false"
click at [906, 536] on span "OK" at bounding box center [909, 531] width 12 height 14
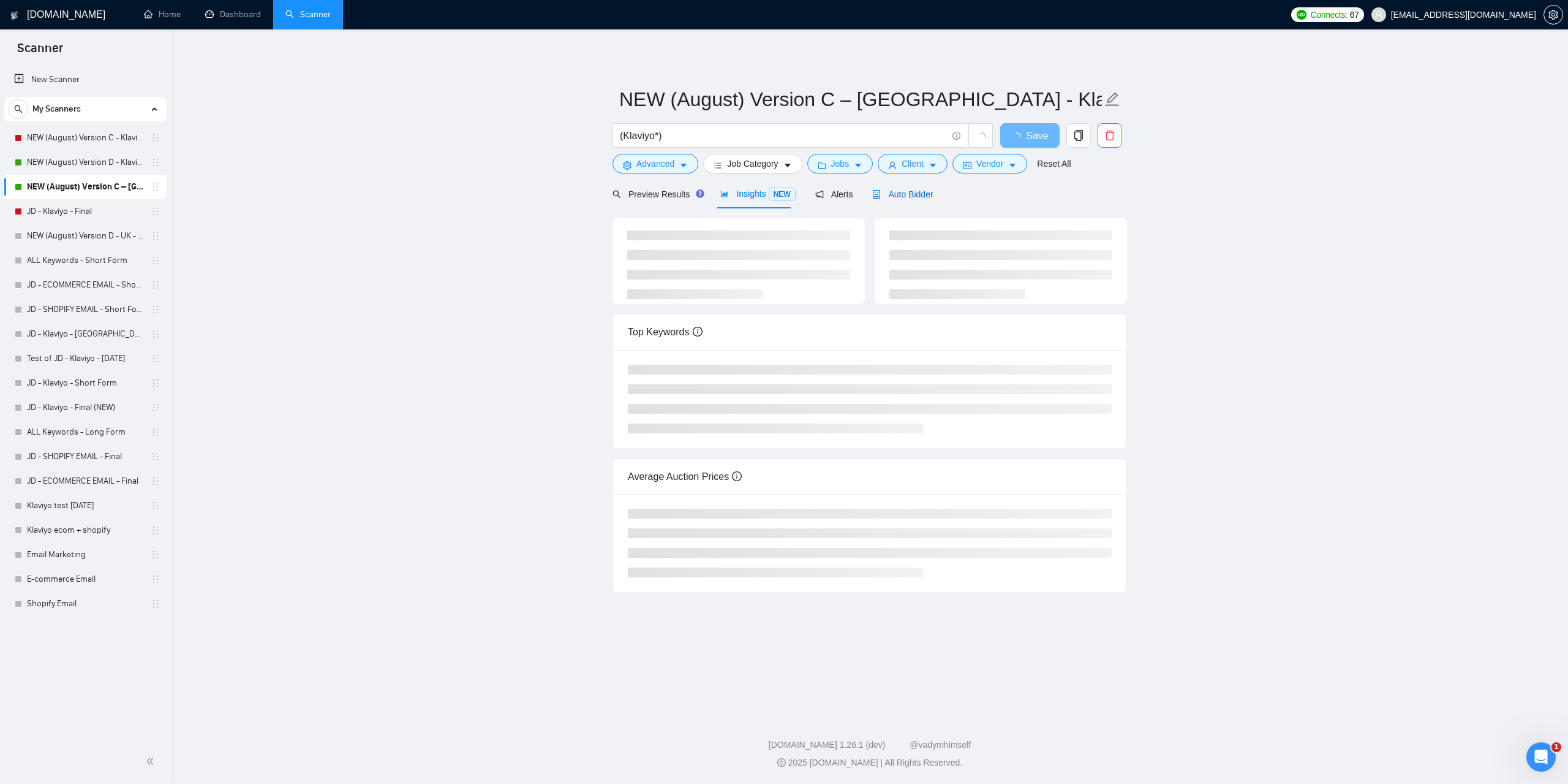
click at [919, 197] on span "Auto Bidder" at bounding box center [903, 195] width 61 height 10
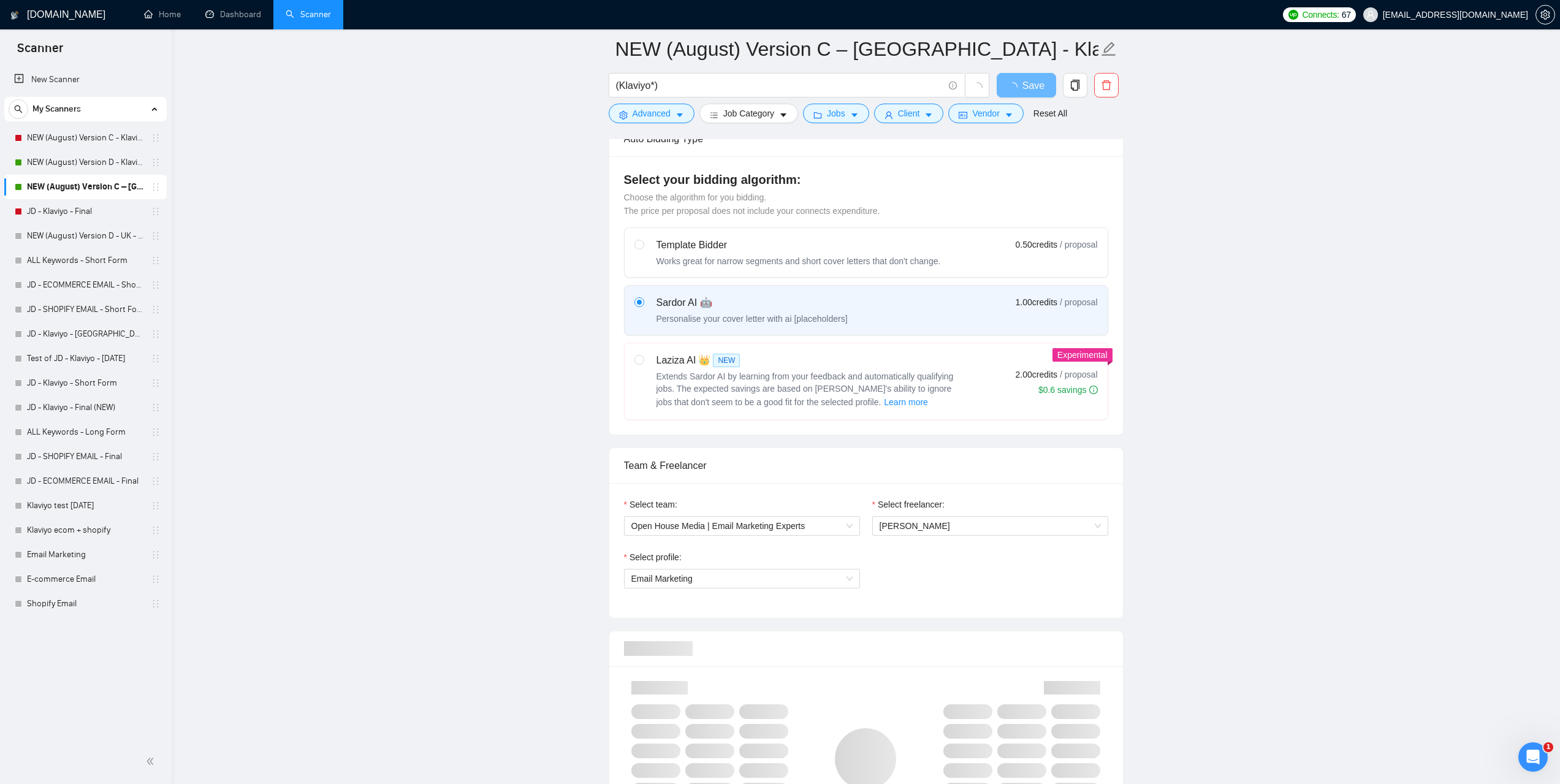
scroll to position [613, 0]
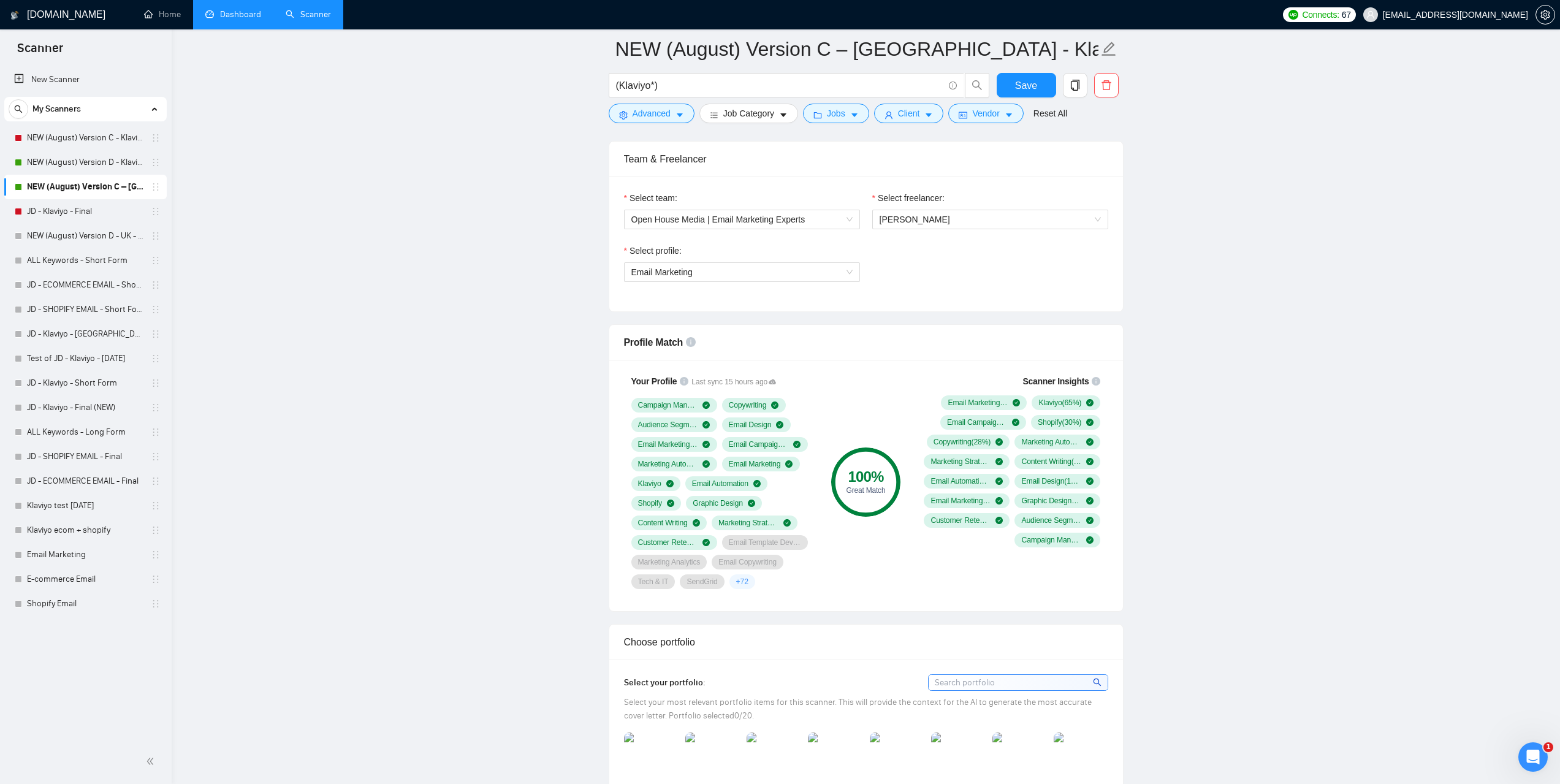
click at [234, 14] on link "Dashboard" at bounding box center [233, 14] width 56 height 11
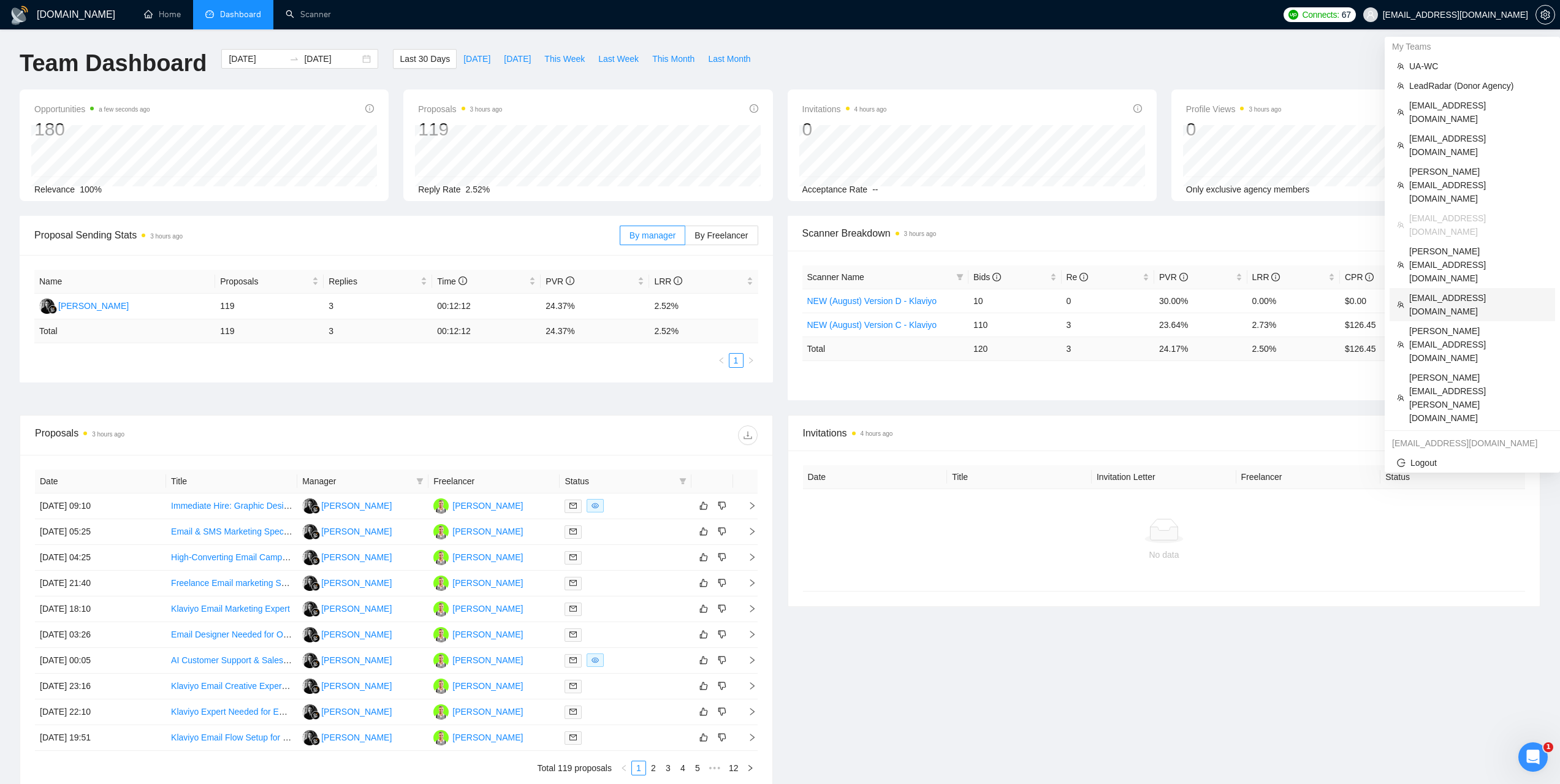
click at [1436, 291] on span "onedsv@aol.com" at bounding box center [1478, 304] width 139 height 27
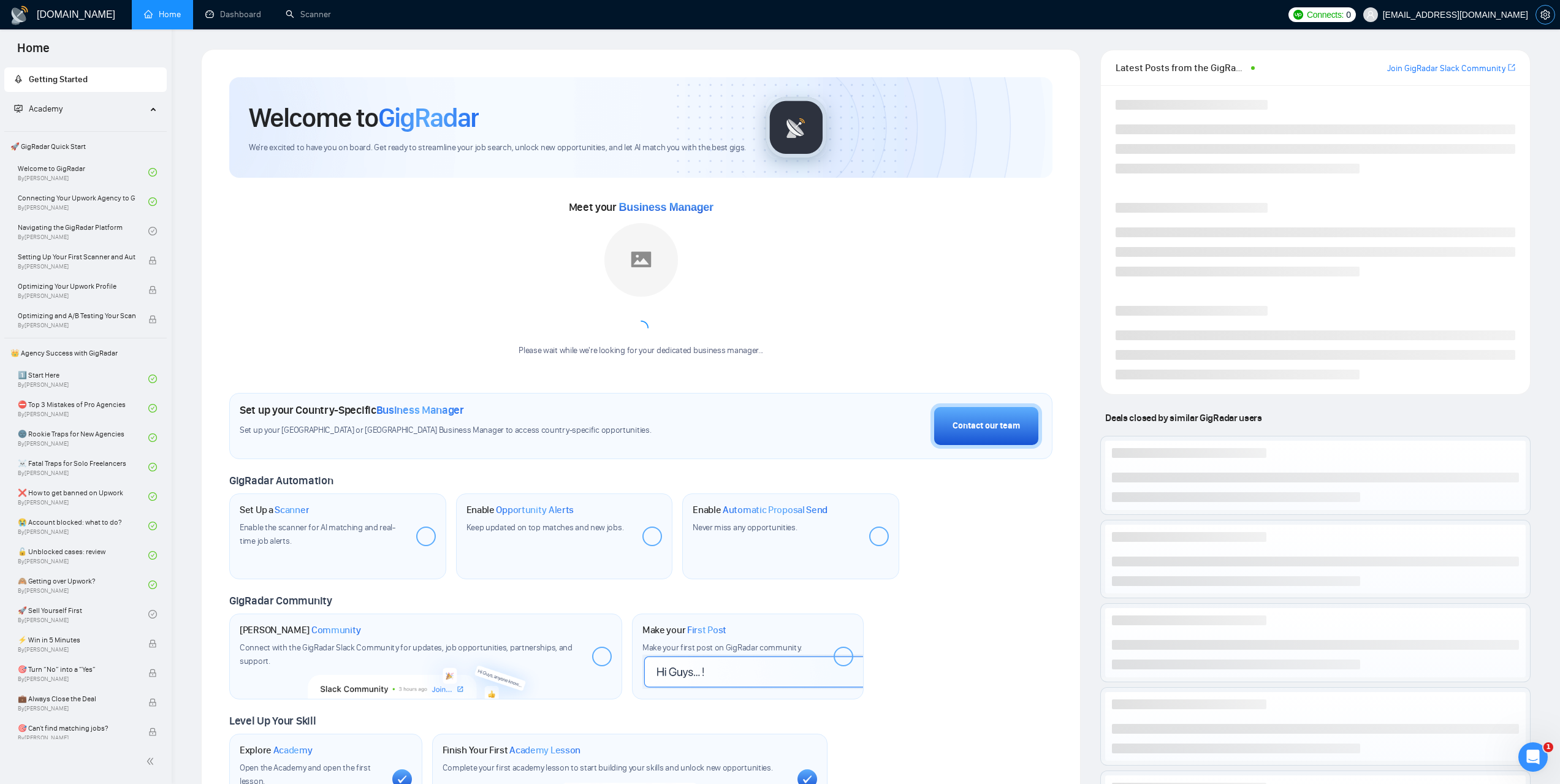
click at [1539, 17] on span "setting" at bounding box center [1546, 15] width 19 height 10
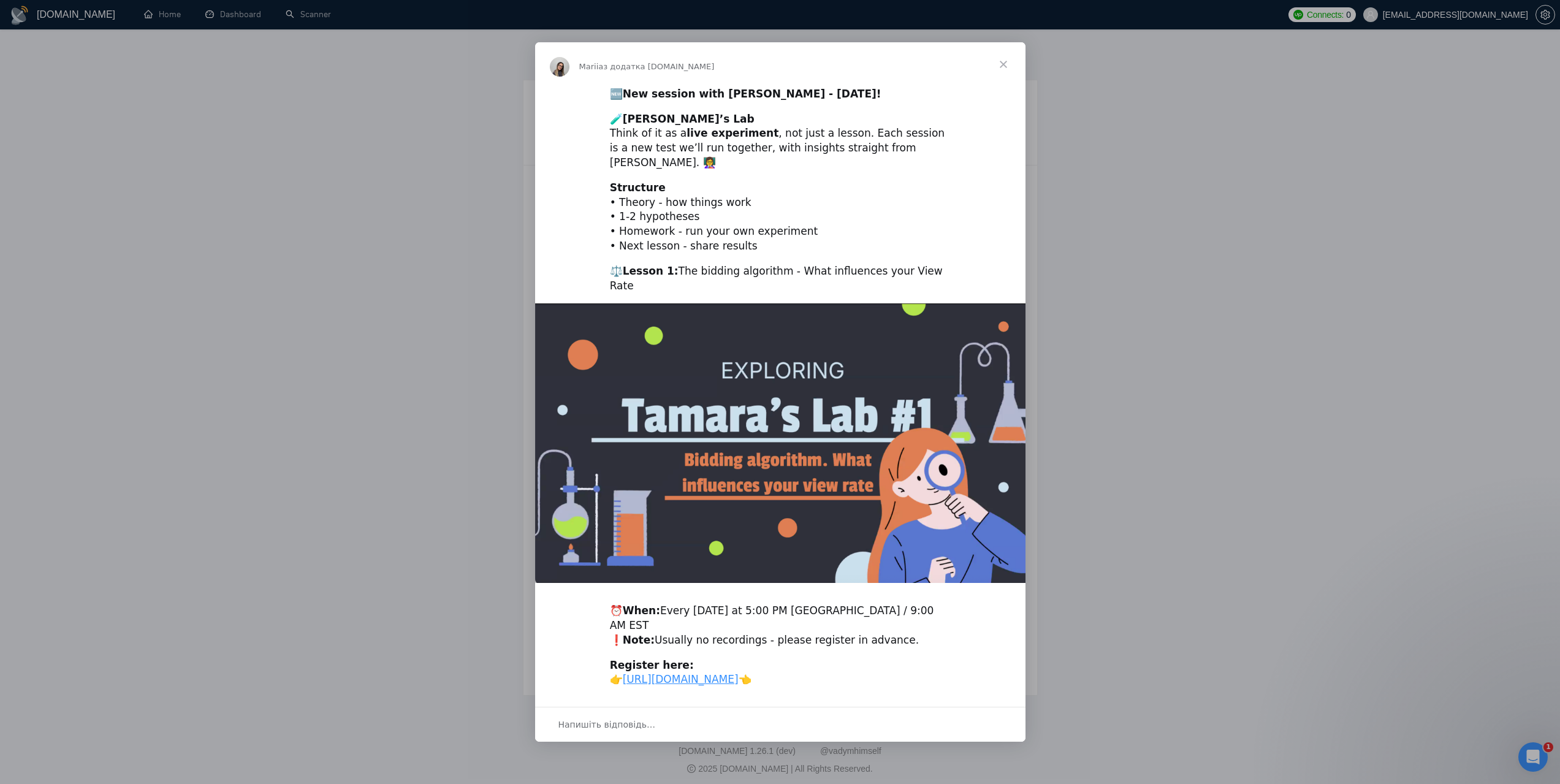
click at [1008, 70] on span "Закрити" at bounding box center [1003, 64] width 44 height 44
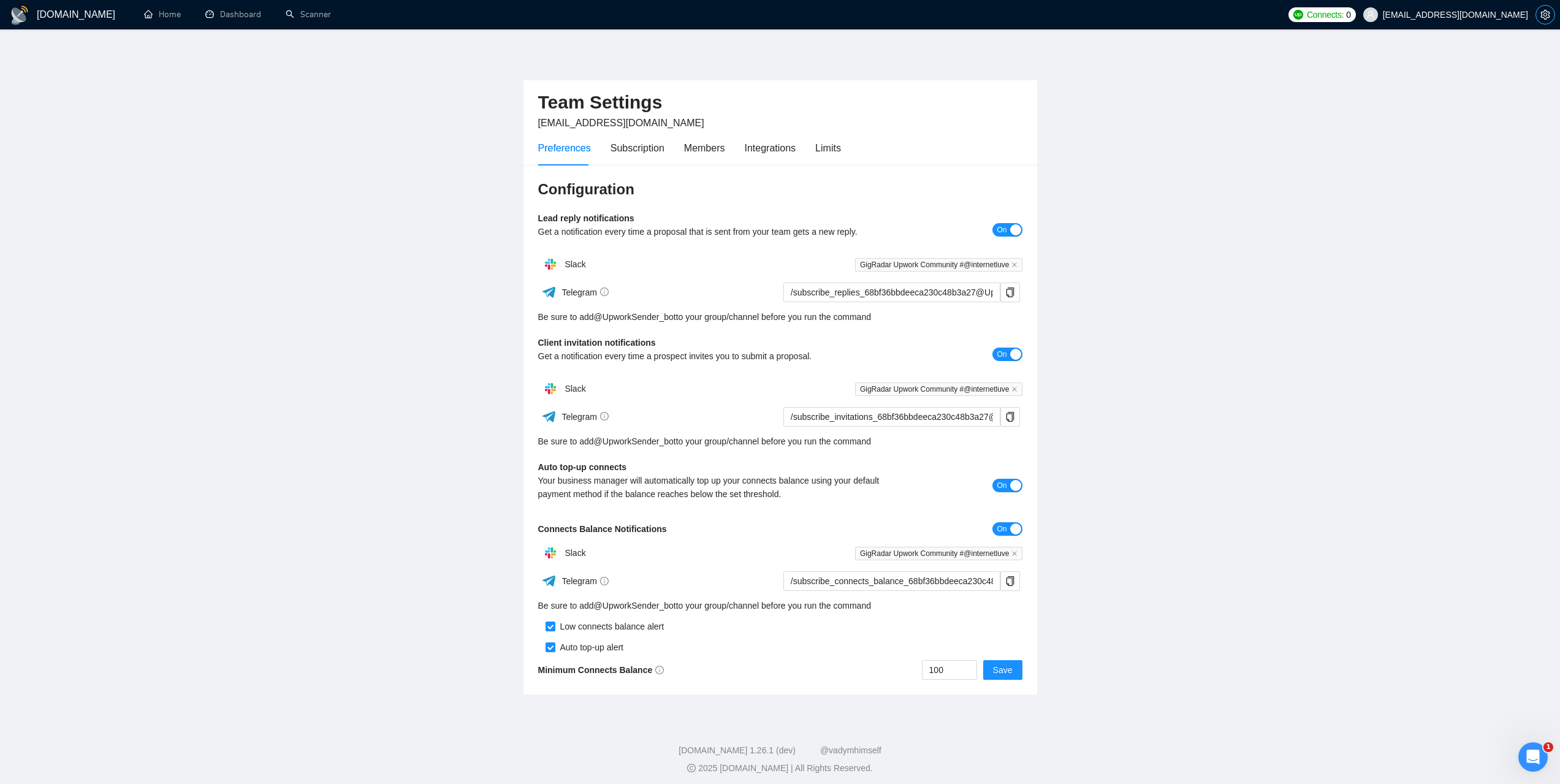
click at [1543, 12] on icon "setting" at bounding box center [1545, 15] width 9 height 10
drag, startPoint x: 639, startPoint y: 218, endPoint x: 543, endPoint y: 215, distance: 96.0
click at [537, 215] on div "Configuration Lead reply notifications Get a notification every time a proposal…" at bounding box center [780, 430] width 514 height 530
copy b "Lead reply notifications"
click at [349, 11] on ul "Home Dashboard Scanner" at bounding box center [705, 14] width 1154 height 29
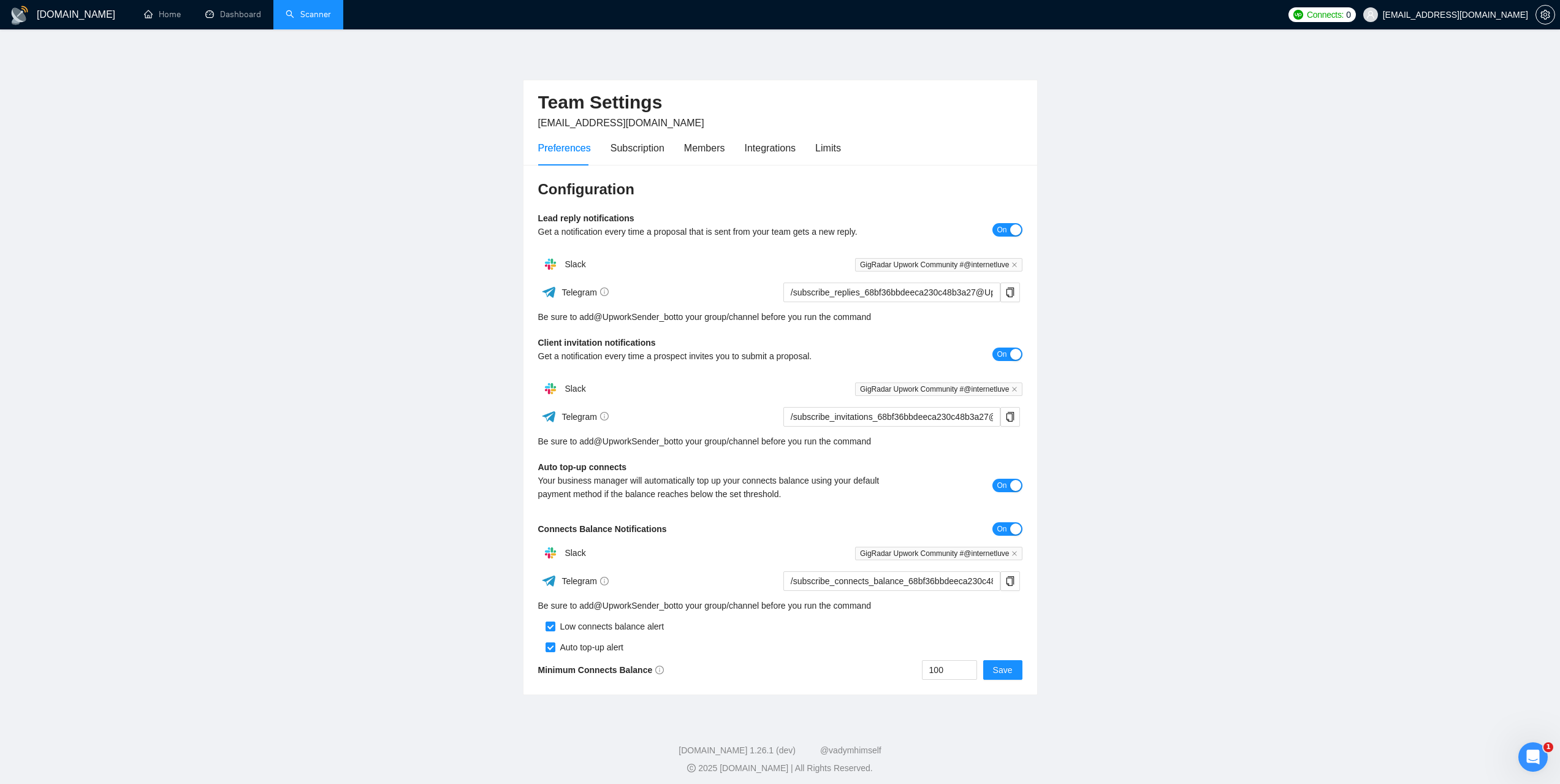
click at [316, 19] on link "Scanner" at bounding box center [308, 14] width 45 height 11
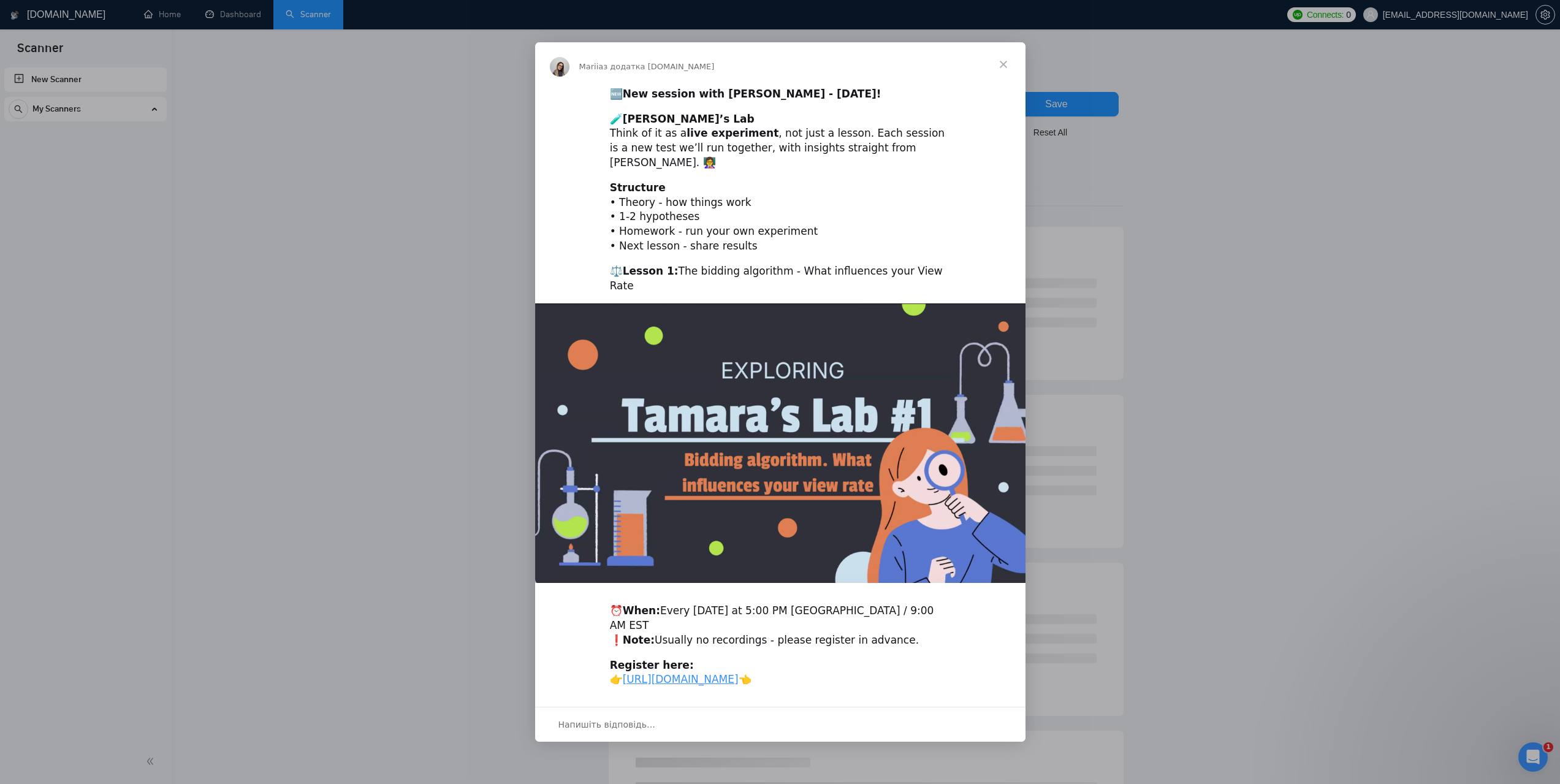
click at [1005, 66] on span "Закрити" at bounding box center [1003, 64] width 44 height 44
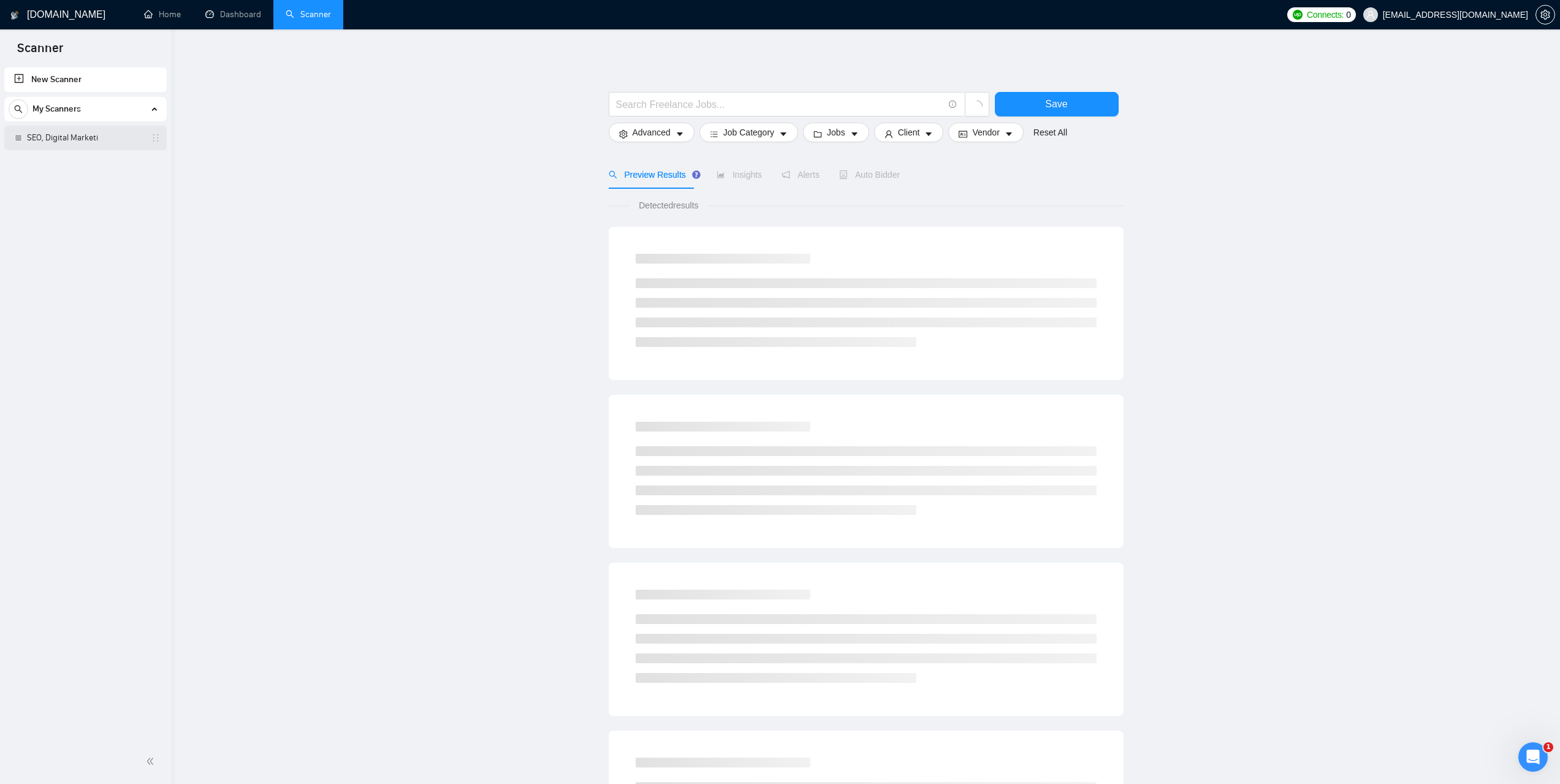
click at [101, 139] on link "SEO, Digital Marketi" at bounding box center [85, 138] width 116 height 24
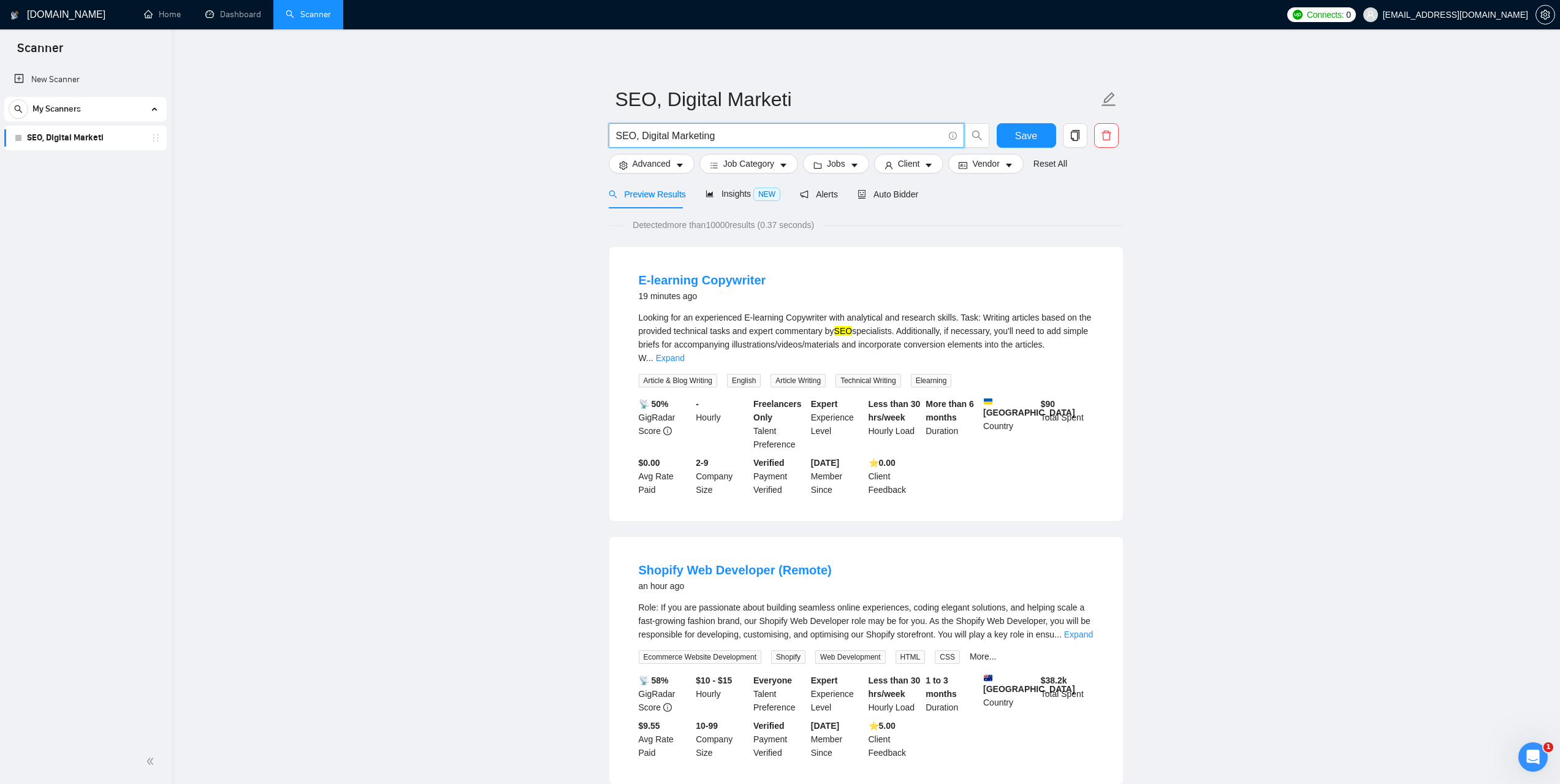
drag, startPoint x: 728, startPoint y: 136, endPoint x: 596, endPoint y: 146, distance: 132.4
click at [676, 162] on icon "caret-down" at bounding box center [680, 165] width 9 height 9
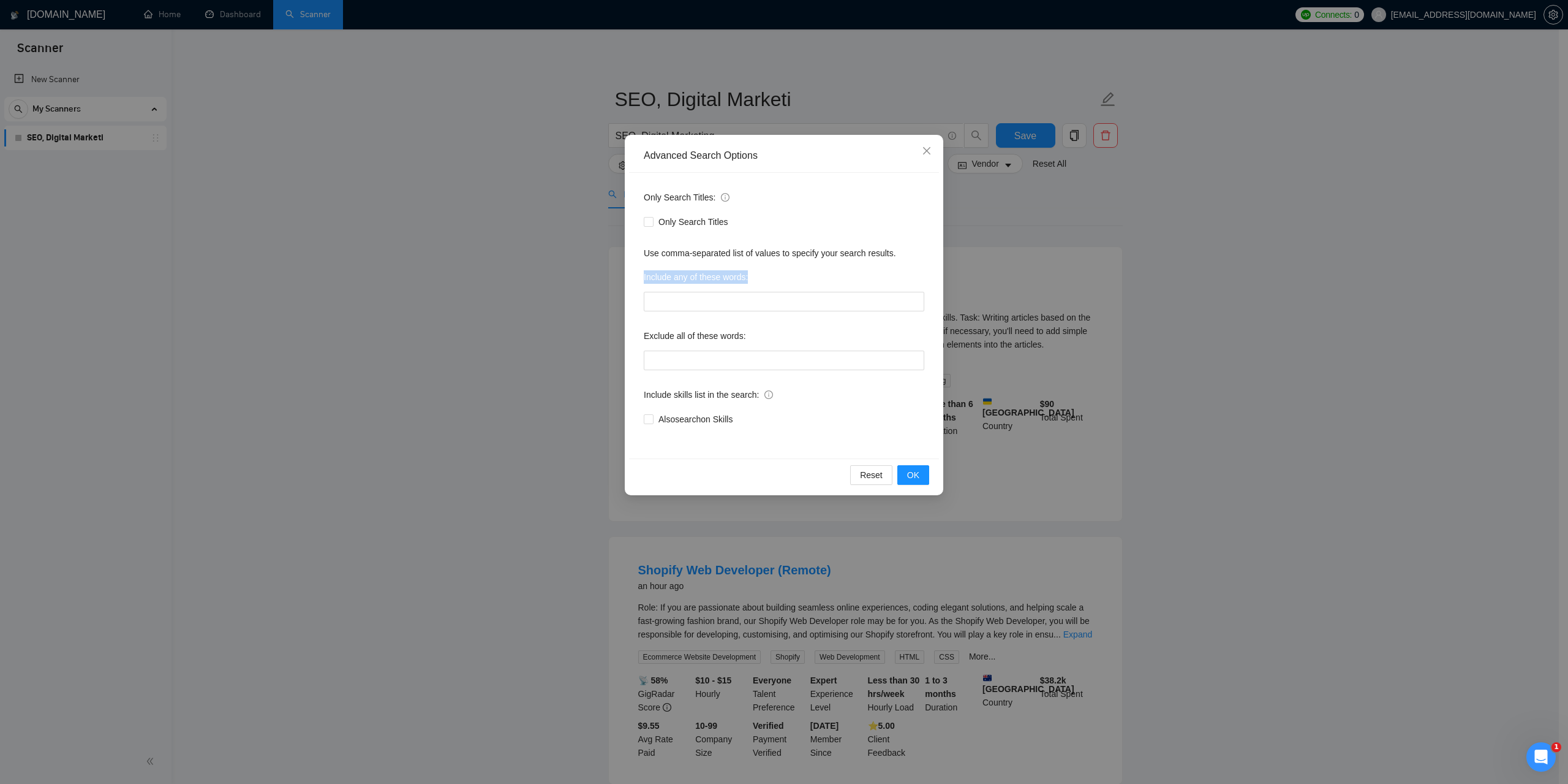
drag, startPoint x: 642, startPoint y: 274, endPoint x: 747, endPoint y: 280, distance: 105.2
click at [747, 280] on div "Only Search Titles: Only Search Titles Use comma-separated list of values to sp…" at bounding box center [784, 316] width 310 height 286
copy label "Include any of these words:"
